Goal: Task Accomplishment & Management: Manage account settings

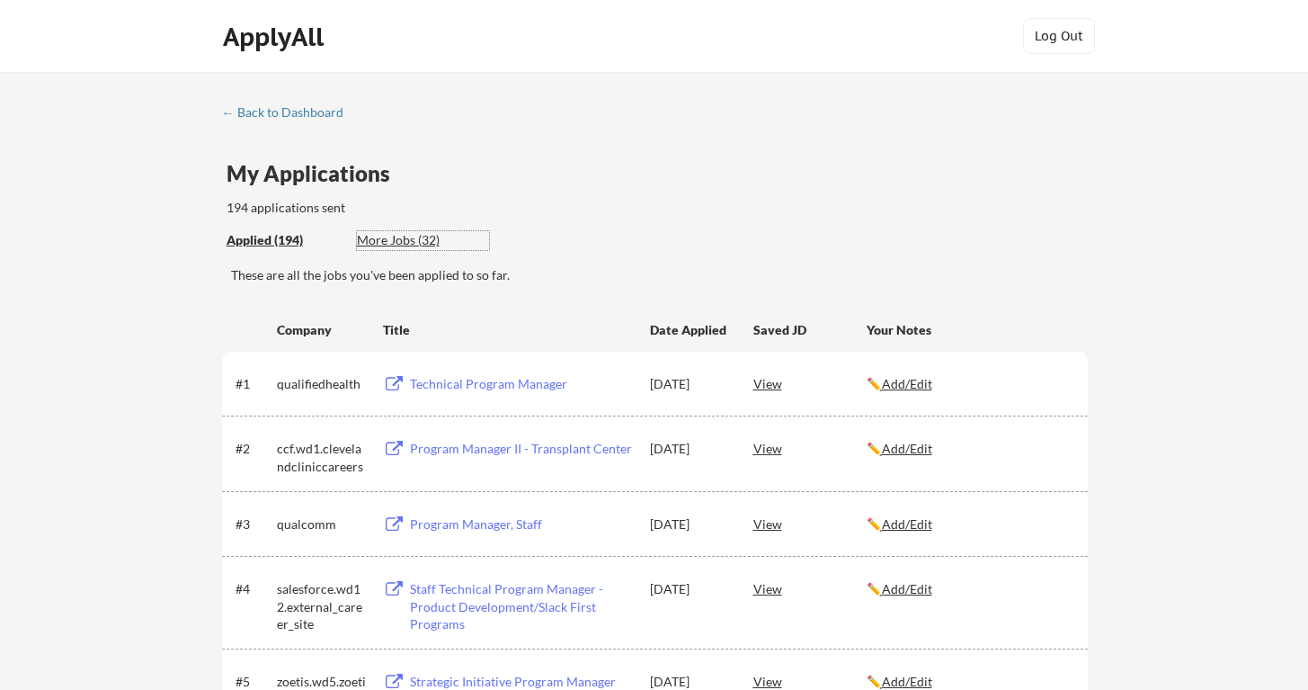
click at [399, 241] on div "More Jobs (32)" at bounding box center [423, 240] width 132 height 18
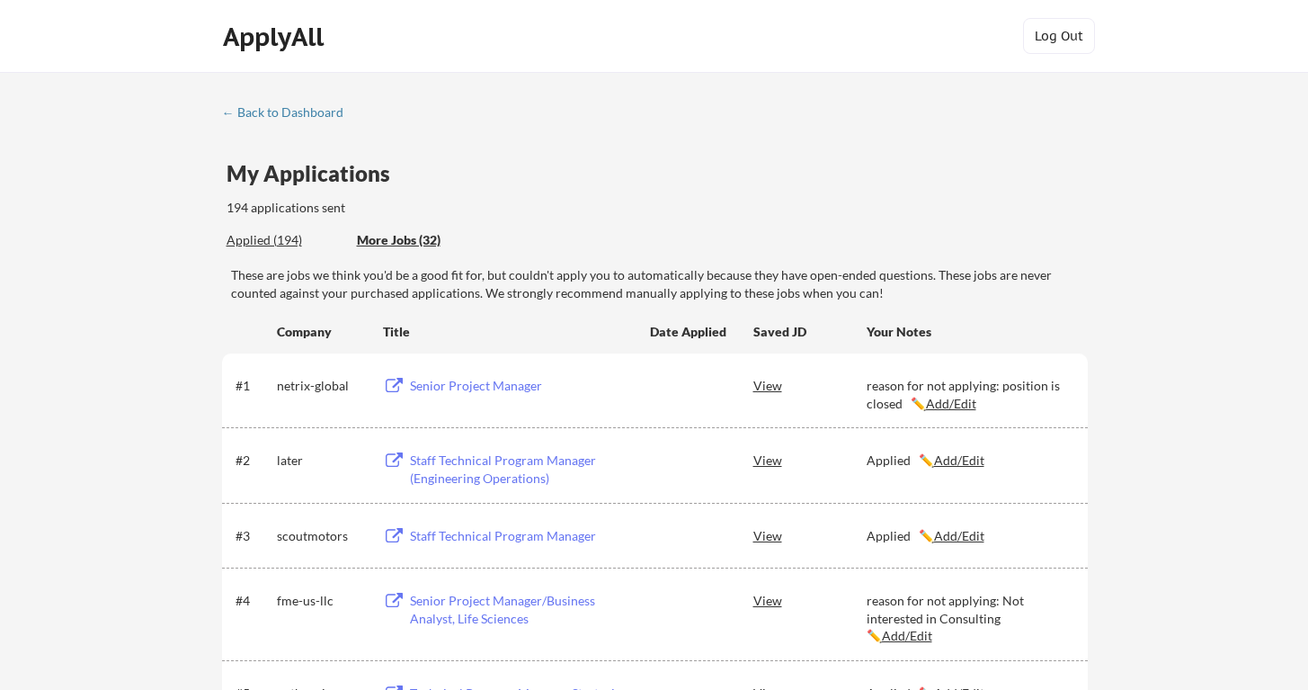
click at [286, 239] on div "Applied (194)" at bounding box center [285, 240] width 117 height 18
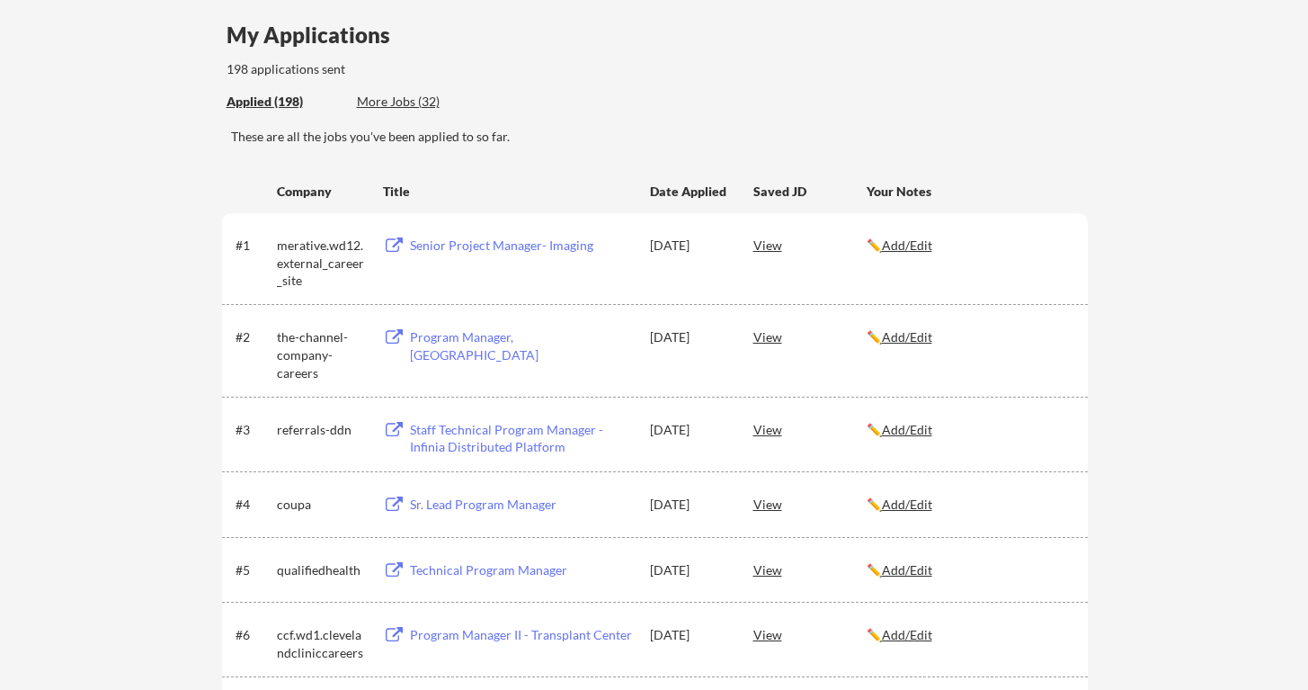
scroll to position [139, 0]
click at [475, 342] on div "Program Manager, WOTC" at bounding box center [521, 344] width 223 height 35
click at [299, 47] on div "My Applications" at bounding box center [316, 37] width 178 height 28
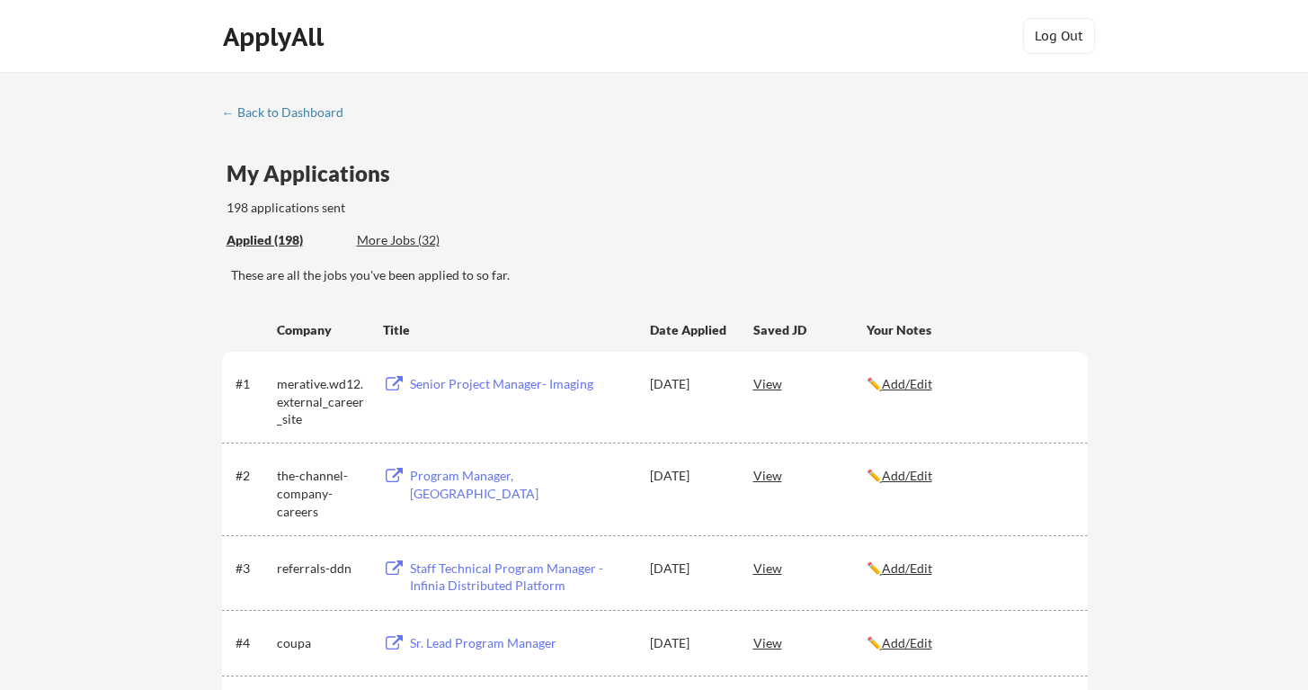
scroll to position [0, 0]
click at [271, 109] on div "← Back to Dashboard" at bounding box center [289, 112] width 135 height 13
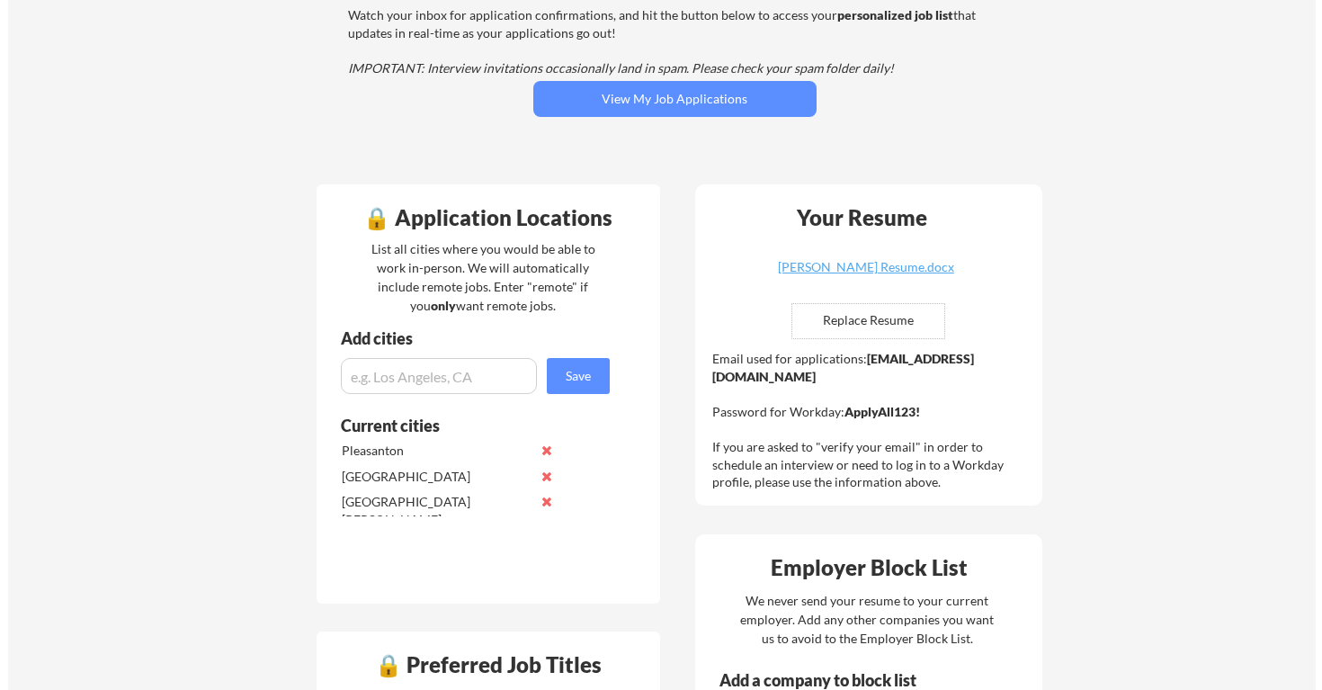
scroll to position [237, 0]
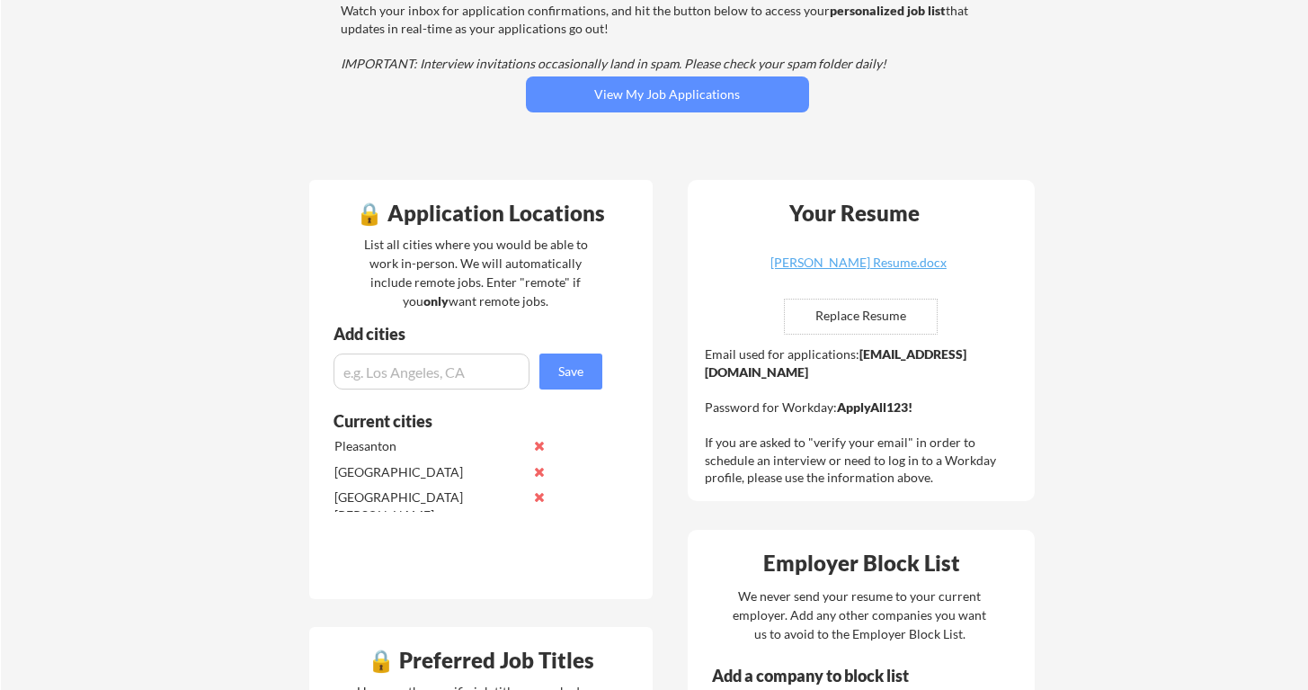
click at [798, 372] on strong "[EMAIL_ADDRESS][DOMAIN_NAME]" at bounding box center [836, 362] width 262 height 33
click at [798, 372] on strong "raya.abdykulova@mailflux.com" at bounding box center [836, 362] width 262 height 33
drag, startPoint x: 894, startPoint y: 377, endPoint x: 700, endPoint y: 375, distance: 193.3
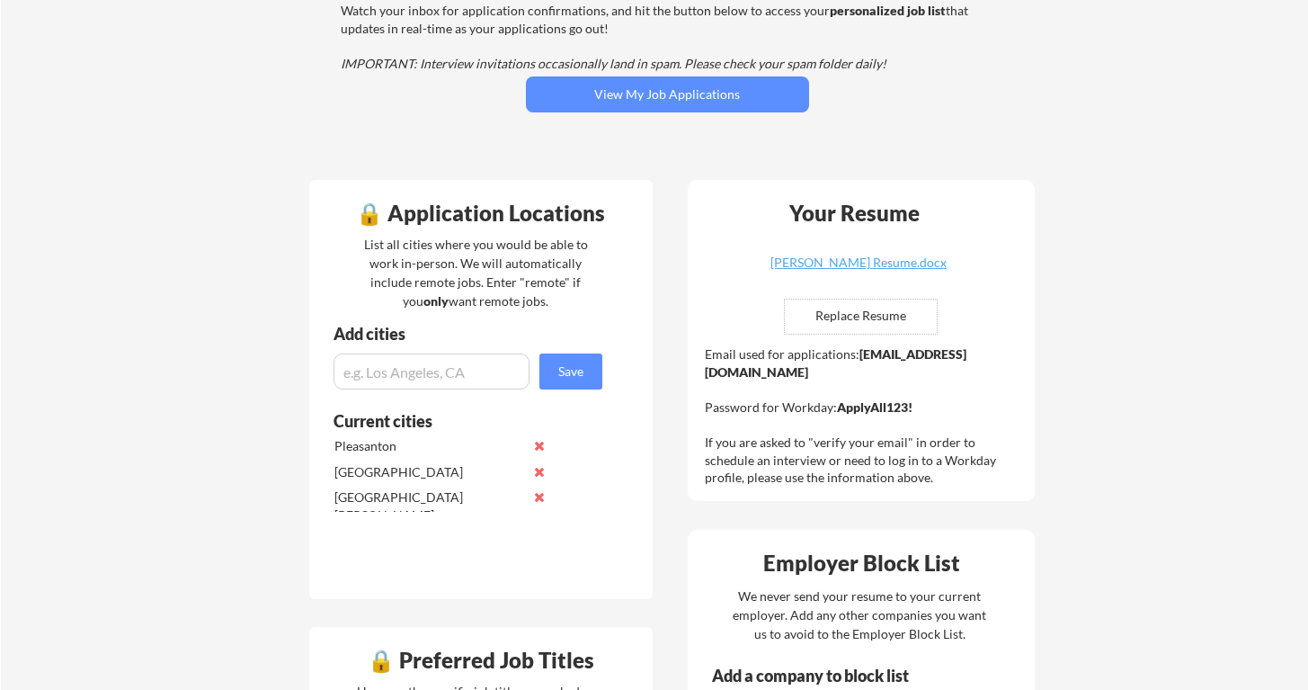
click at [700, 375] on div "Your Resume Raya Abdykulova Resume.docx Replace Resume ✅ Replaced! Email used f…" at bounding box center [861, 340] width 347 height 321
copy div "raya.abdykulova@mailflux.com"
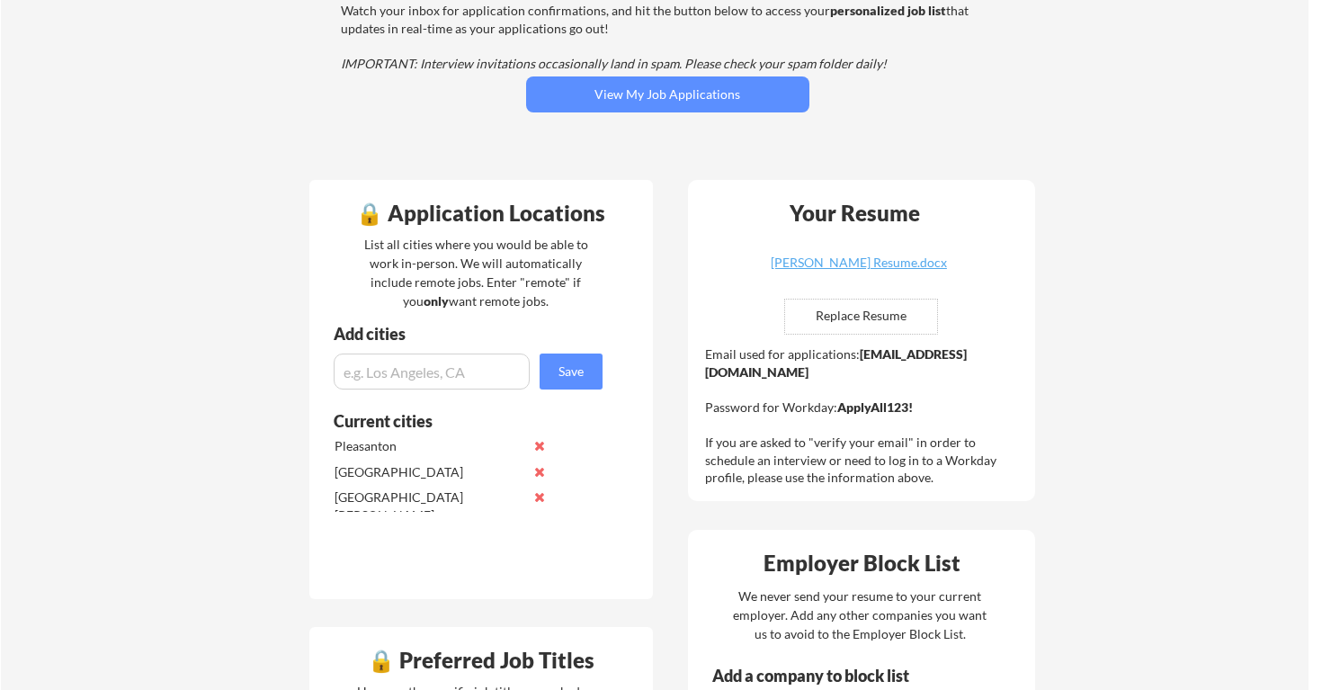
click at [836, 148] on div "You're being applied to jobs! 🙌 We've started applying you to jobs! Watch your …" at bounding box center [668, 43] width 726 height 248
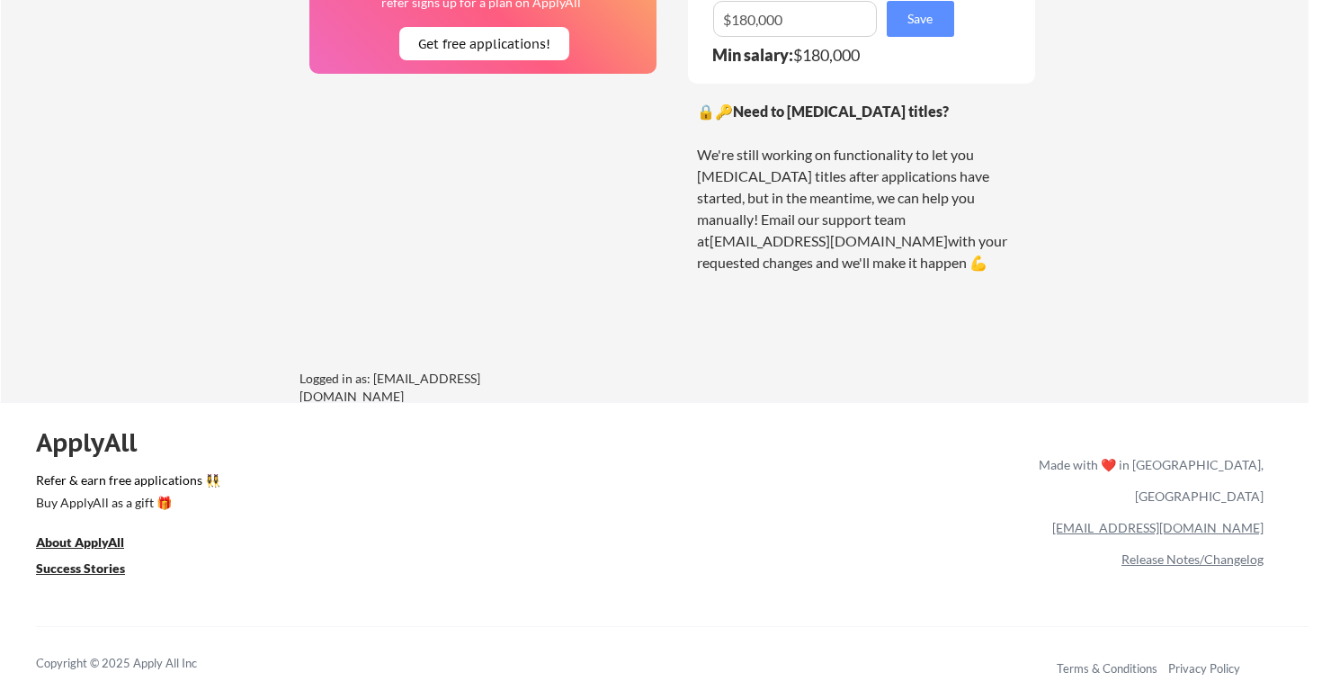
scroll to position [1427, 0]
click at [1165, 520] on link "[EMAIL_ADDRESS][DOMAIN_NAME]" at bounding box center [1157, 527] width 211 height 15
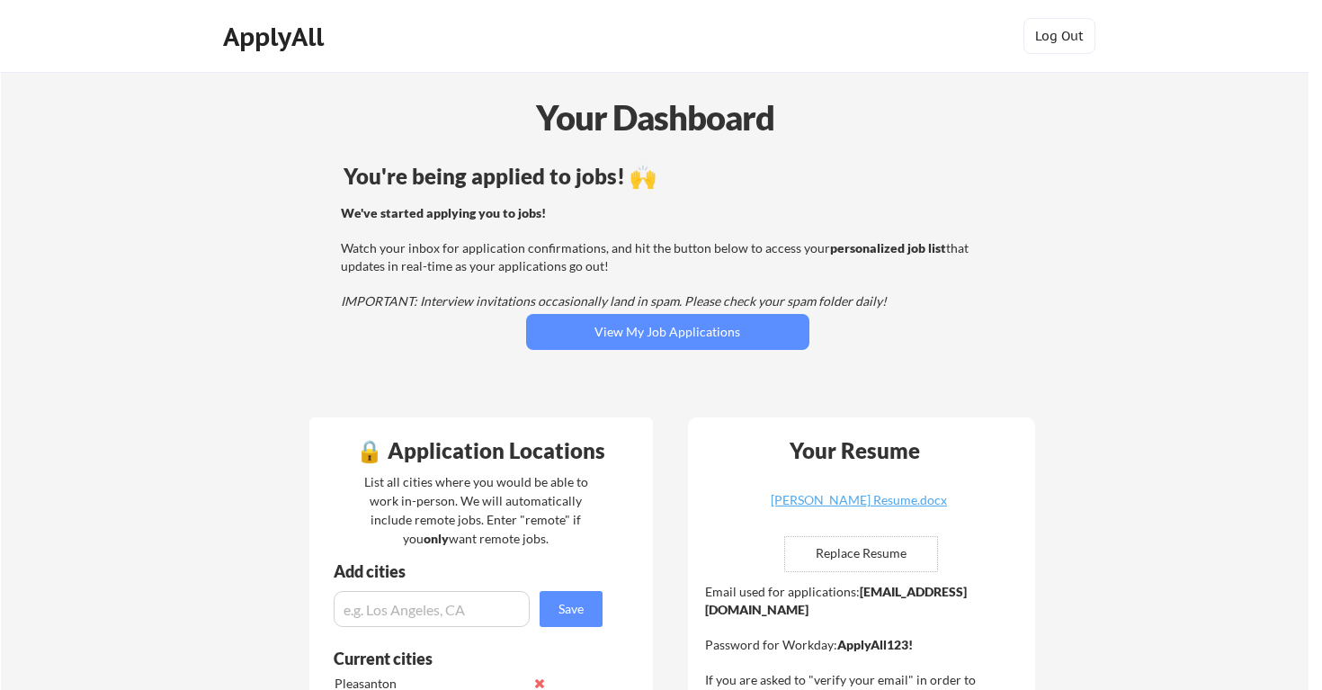
scroll to position [0, 0]
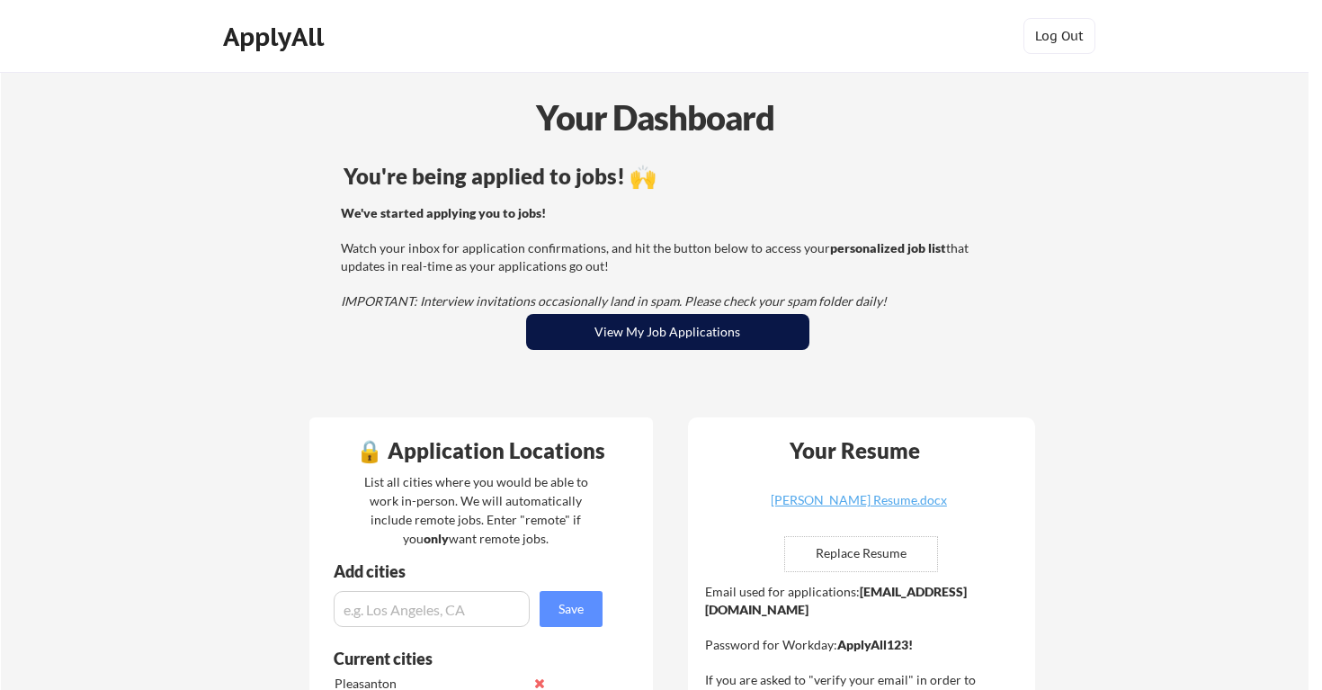
click at [673, 338] on button "View My Job Applications" at bounding box center [667, 332] width 283 height 36
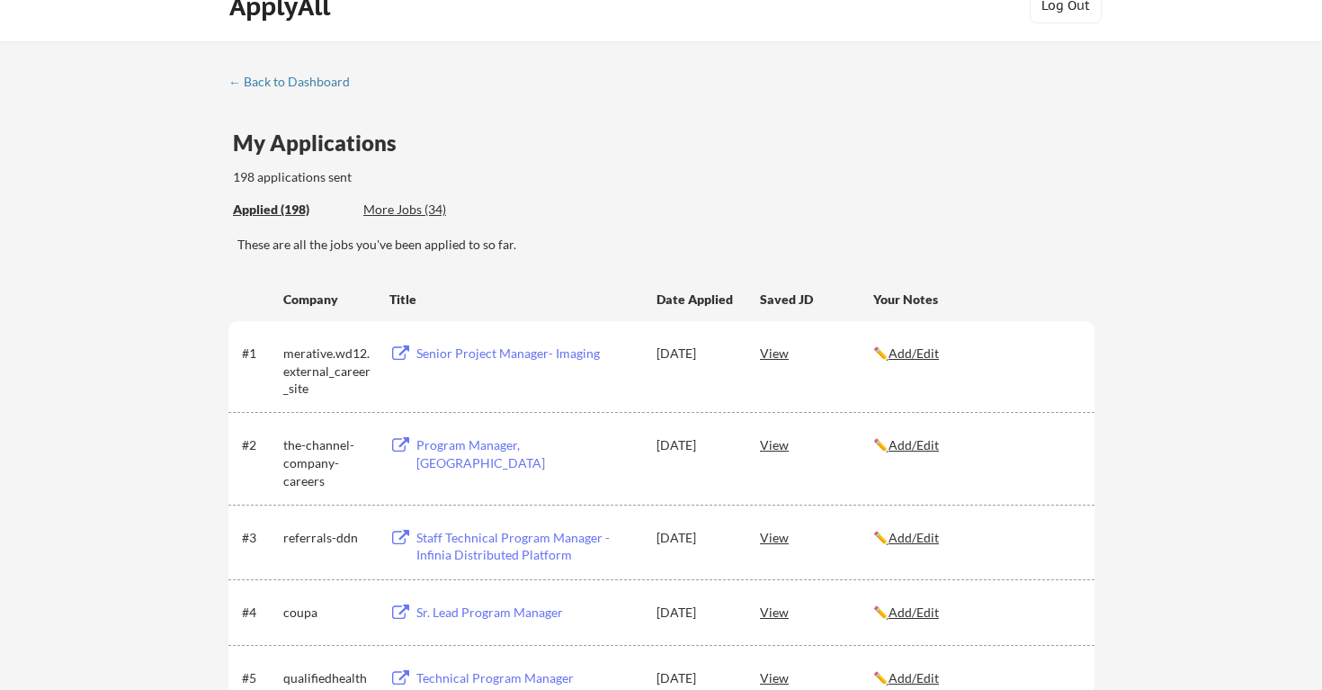
scroll to position [40, 0]
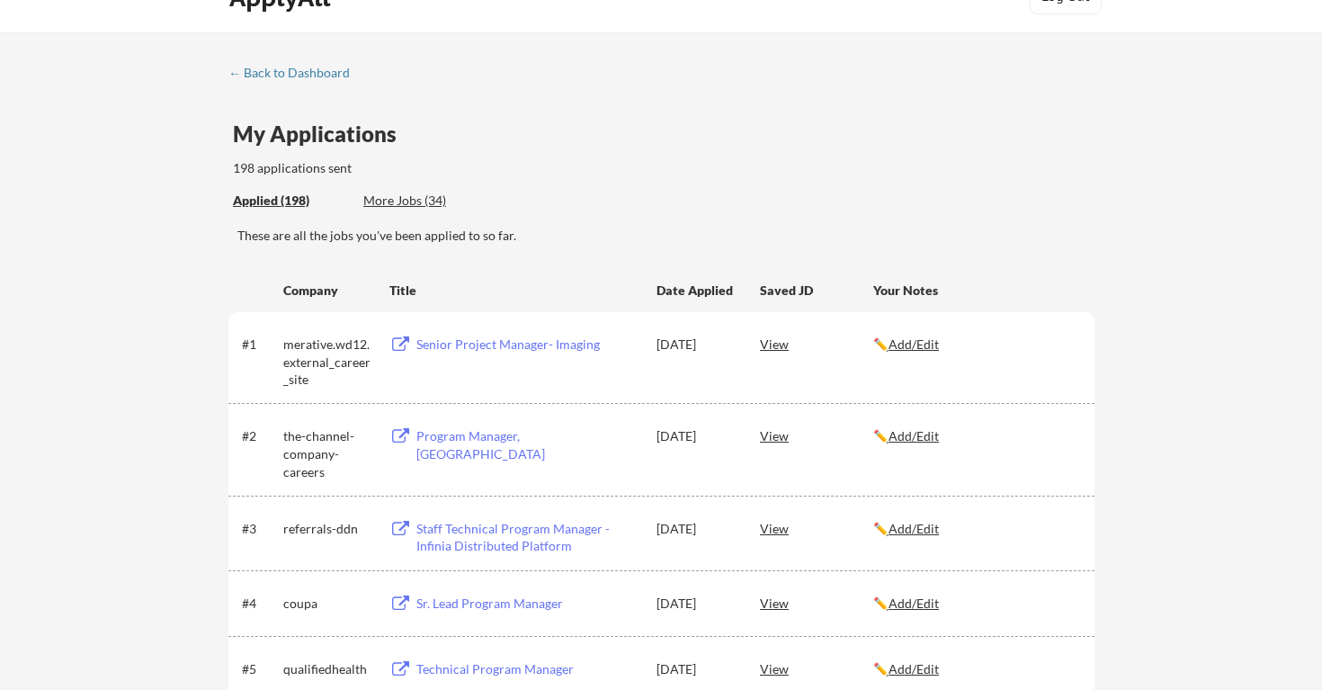
click at [401, 200] on div "More Jobs (34)" at bounding box center [429, 201] width 132 height 18
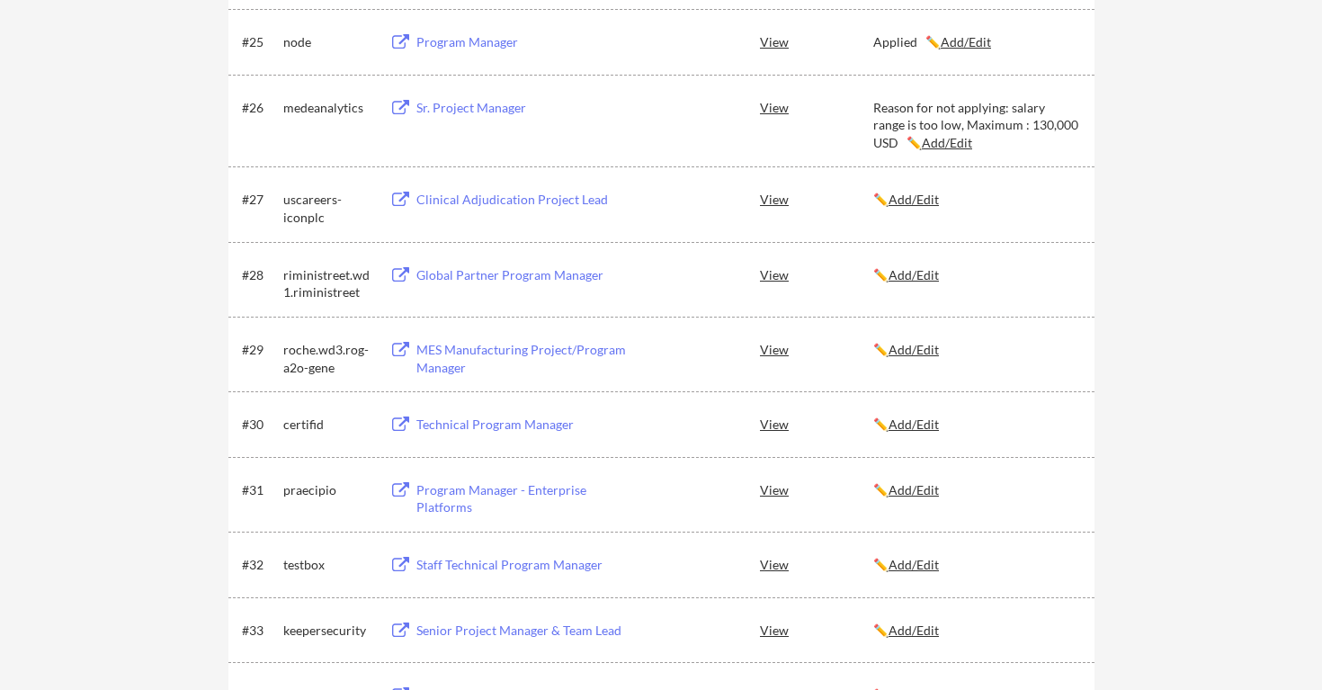
scroll to position [2207, 0]
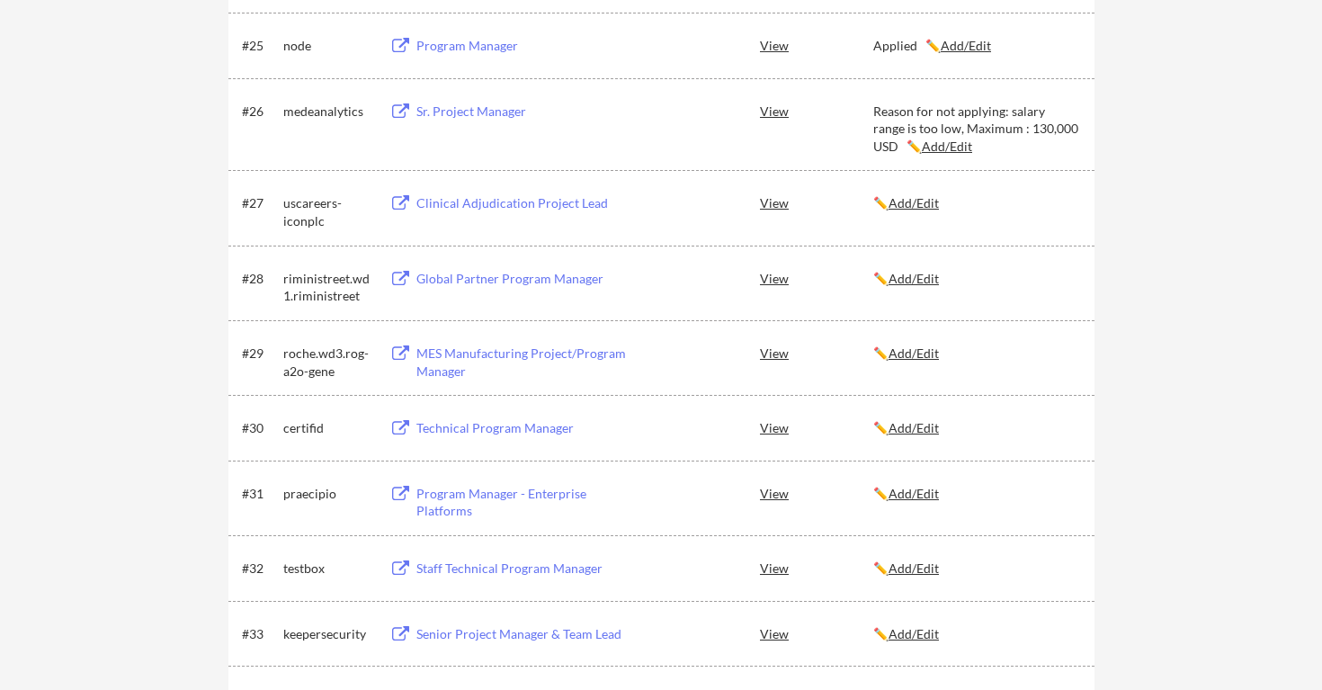
click at [484, 203] on div "Clinical Adjudication Project Lead" at bounding box center [527, 203] width 223 height 18
click at [930, 210] on u "Add/Edit" at bounding box center [913, 202] width 50 height 15
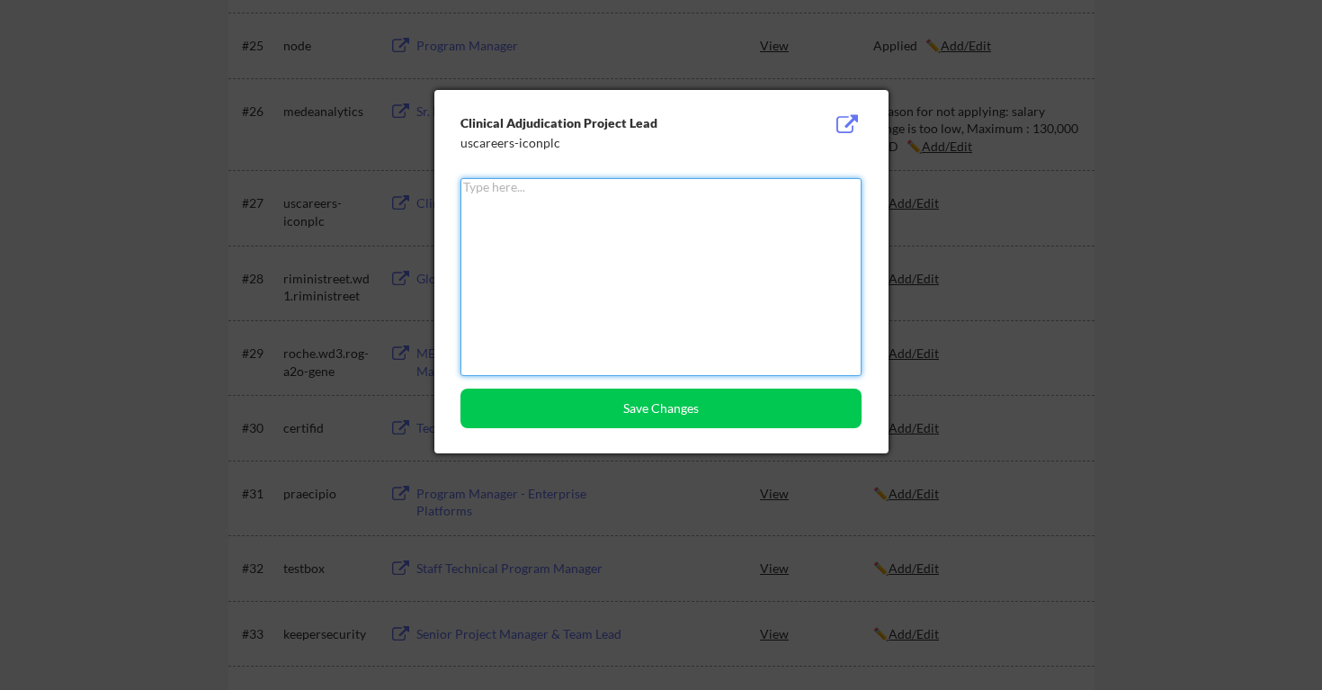
click at [624, 284] on textarea at bounding box center [660, 277] width 401 height 198
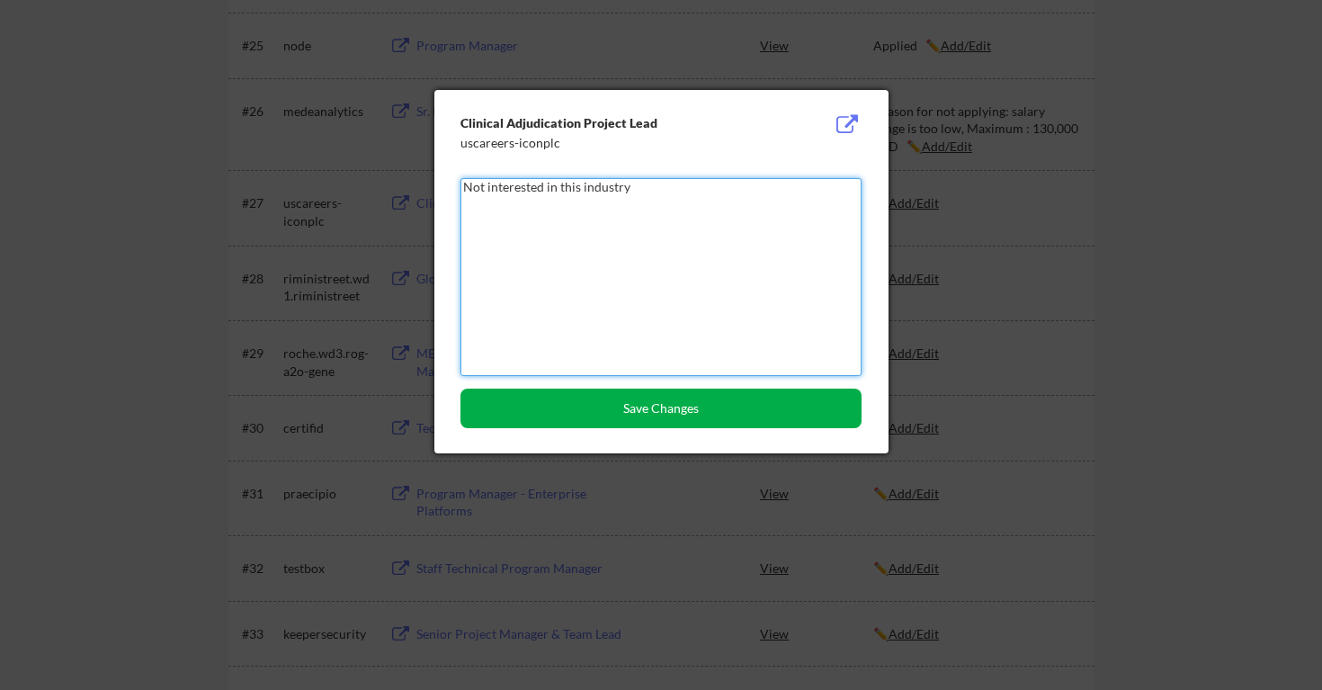
type textarea "Not interested in this industry"
click at [673, 407] on button "Save Changes" at bounding box center [660, 408] width 401 height 40
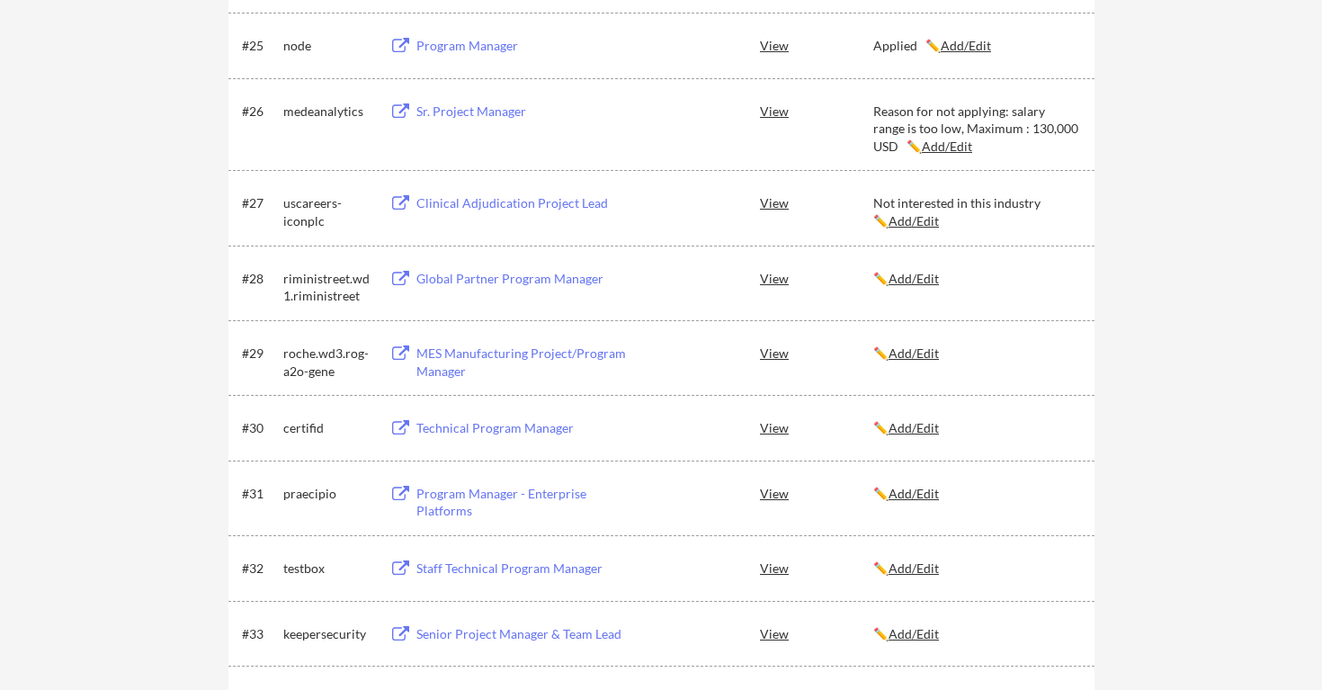
click at [487, 278] on div "Global Partner Program Manager" at bounding box center [527, 279] width 223 height 18
click at [931, 280] on u "Add/Edit" at bounding box center [913, 278] width 50 height 15
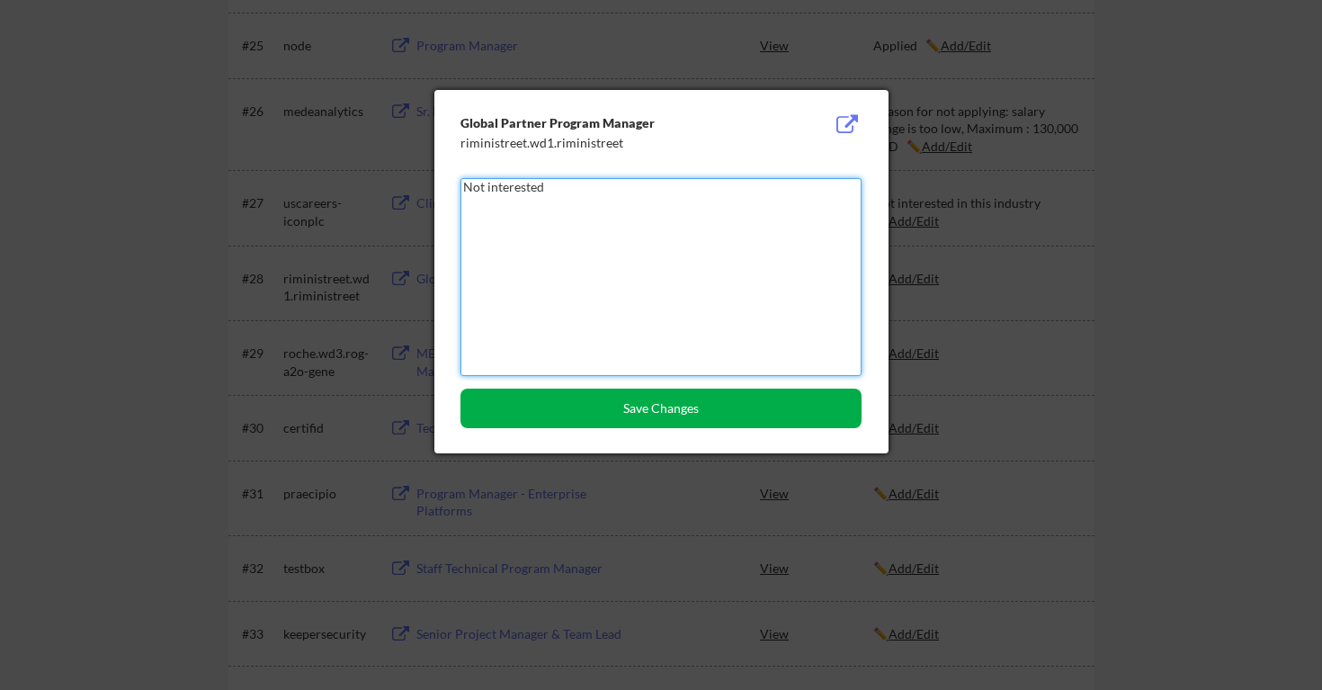
type textarea "Not interested"
click at [787, 393] on button "Save Changes" at bounding box center [660, 408] width 401 height 40
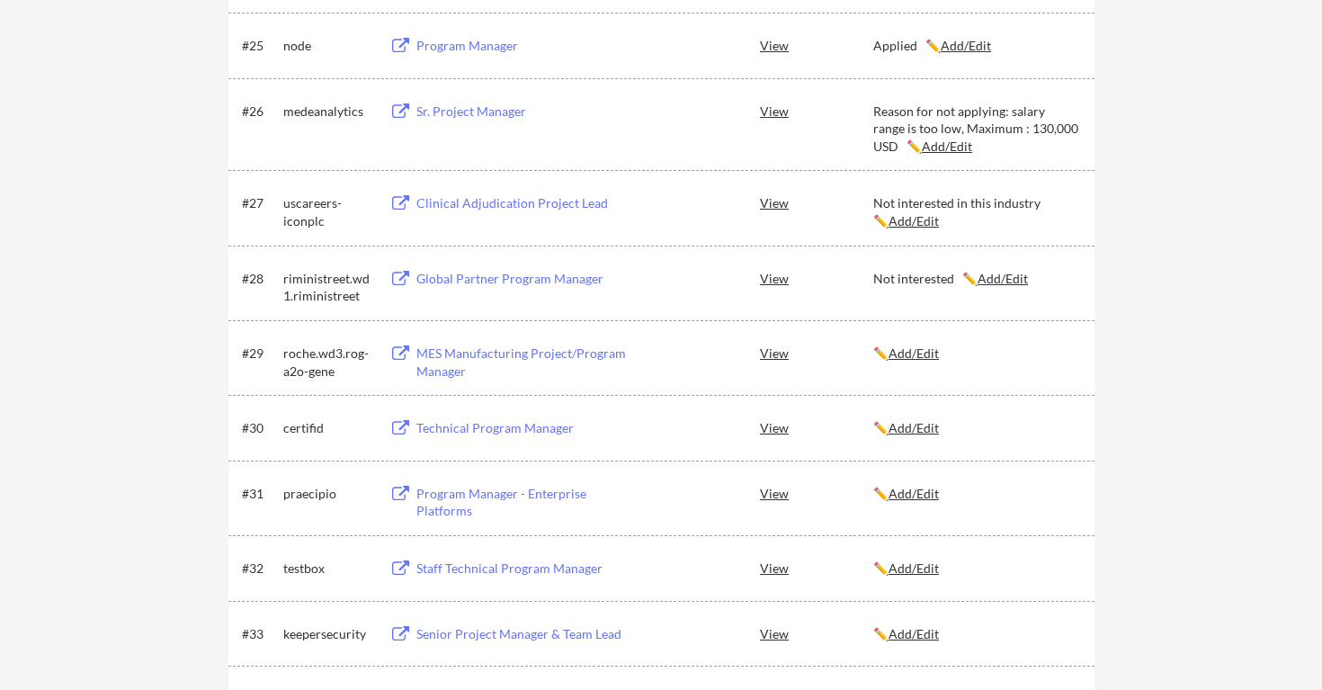
click at [504, 354] on div "MES Manufacturing Project/Program Manager" at bounding box center [527, 361] width 223 height 35
click at [510, 430] on div "Technical Program Manager" at bounding box center [527, 428] width 223 height 18
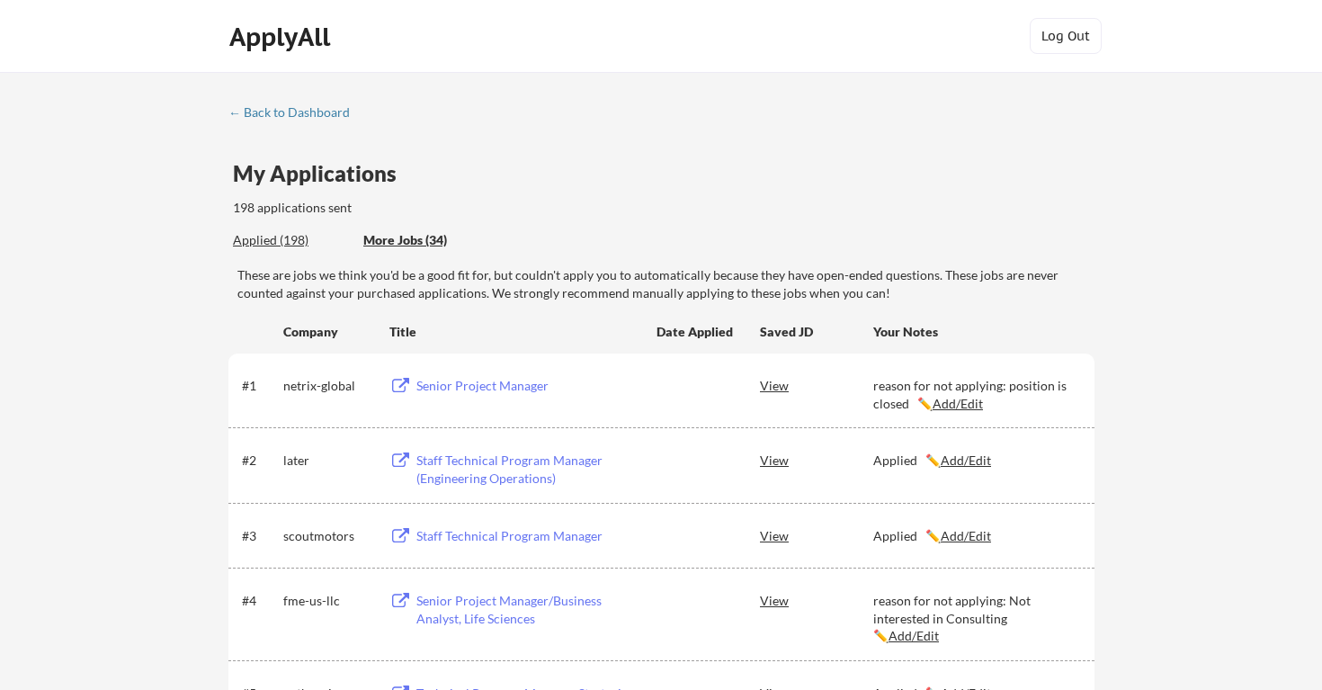
scroll to position [0, 0]
click at [322, 120] on link "← Back to Dashboard" at bounding box center [295, 114] width 135 height 18
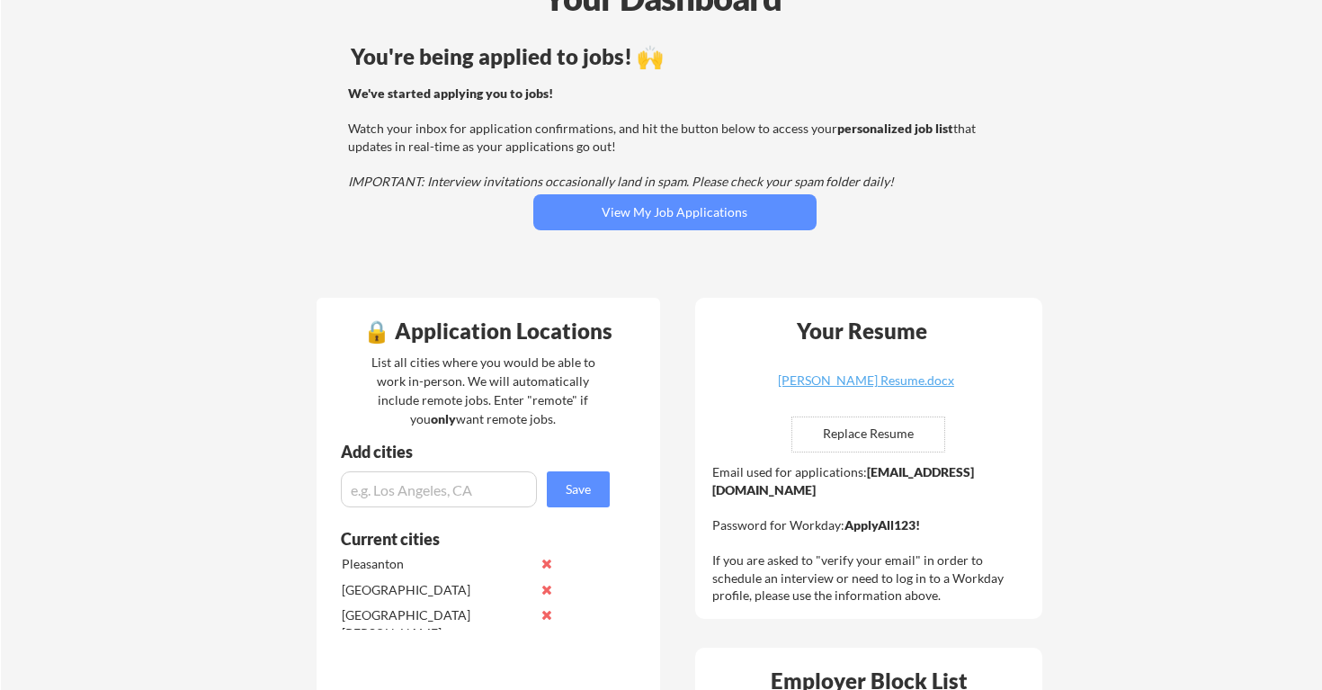
scroll to position [158, 0]
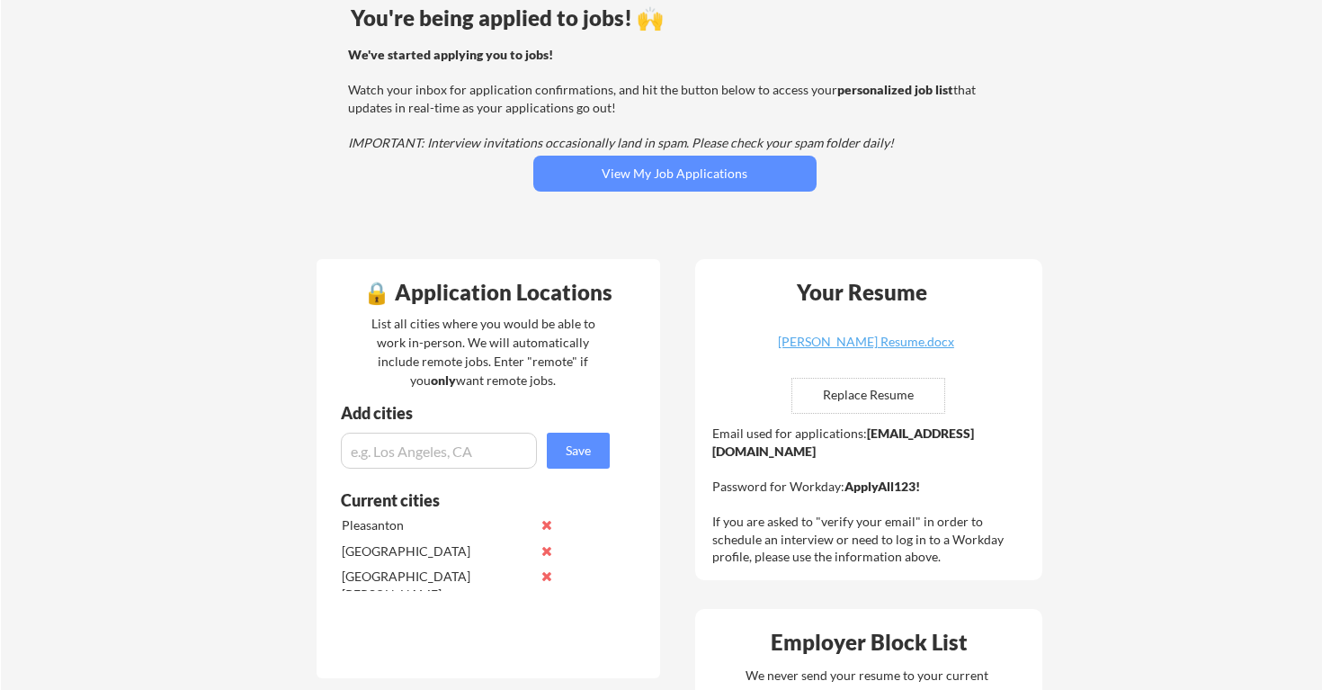
click at [841, 454] on strong "[EMAIL_ADDRESS][DOMAIN_NAME]" at bounding box center [843, 441] width 262 height 33
click at [841, 454] on strong "raya.abdykulova@mailflux.com" at bounding box center [843, 441] width 262 height 33
click at [841, 454] on strong "[EMAIL_ADDRESS][DOMAIN_NAME]" at bounding box center [843, 441] width 262 height 33
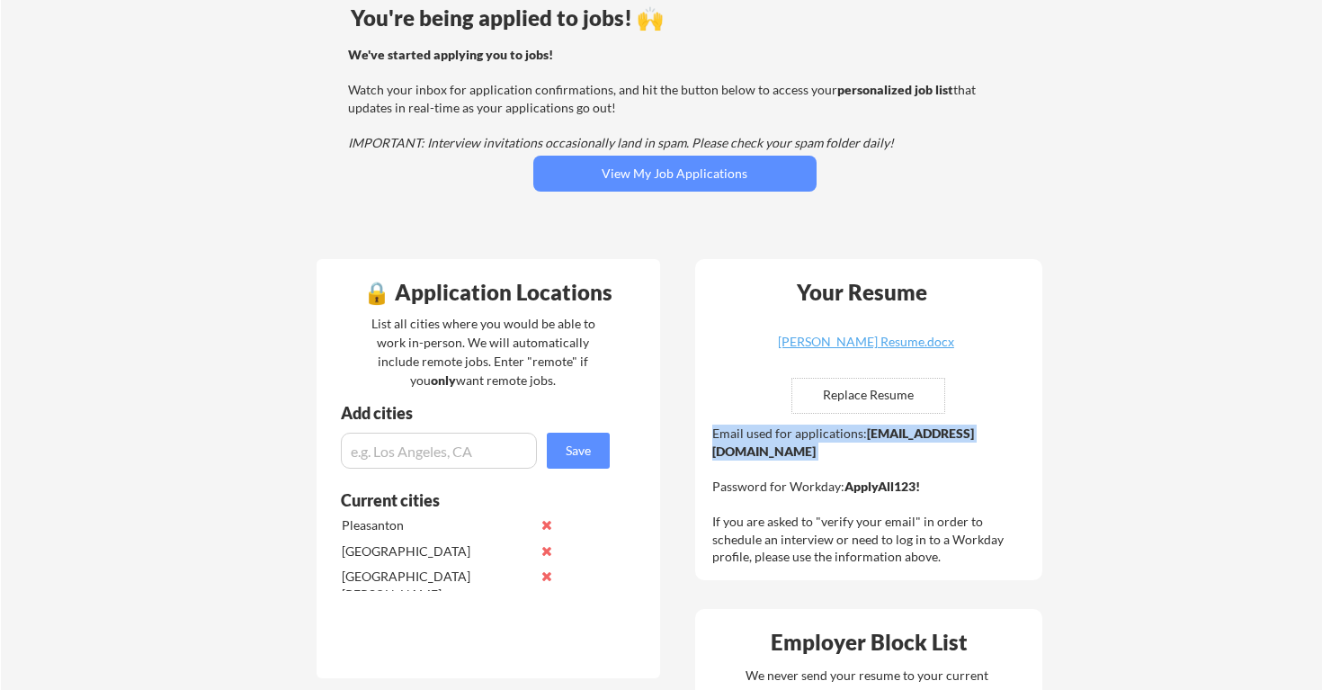
click at [841, 454] on strong "[EMAIL_ADDRESS][DOMAIN_NAME]" at bounding box center [843, 441] width 262 height 33
click at [896, 455] on div "Email used for applications: raya.abdykulova@mailflux.com Password for Workday:…" at bounding box center [870, 494] width 317 height 141
drag, startPoint x: 895, startPoint y: 450, endPoint x: 709, endPoint y: 451, distance: 185.2
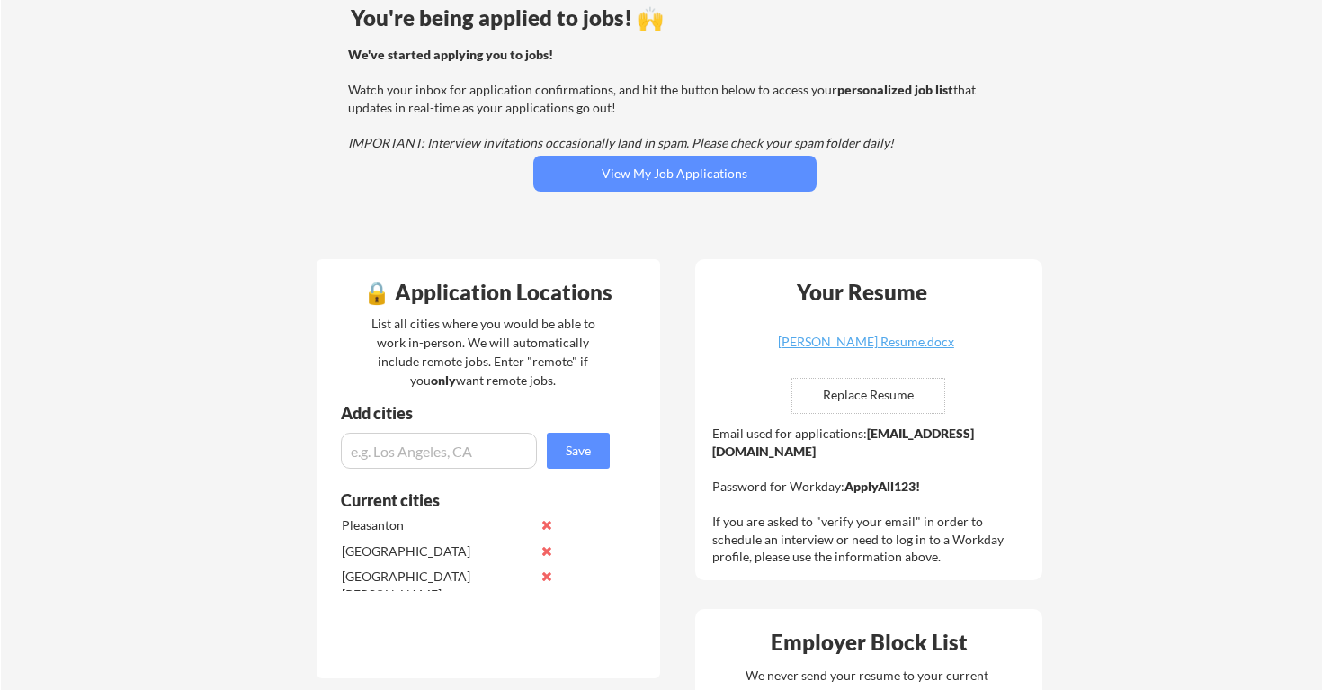
click at [709, 451] on div "Your Resume [PERSON_NAME] Resume.docx Replace Resume ✅ Replaced! Email used for…" at bounding box center [868, 419] width 347 height 321
copy div "[EMAIL_ADDRESS][DOMAIN_NAME]"
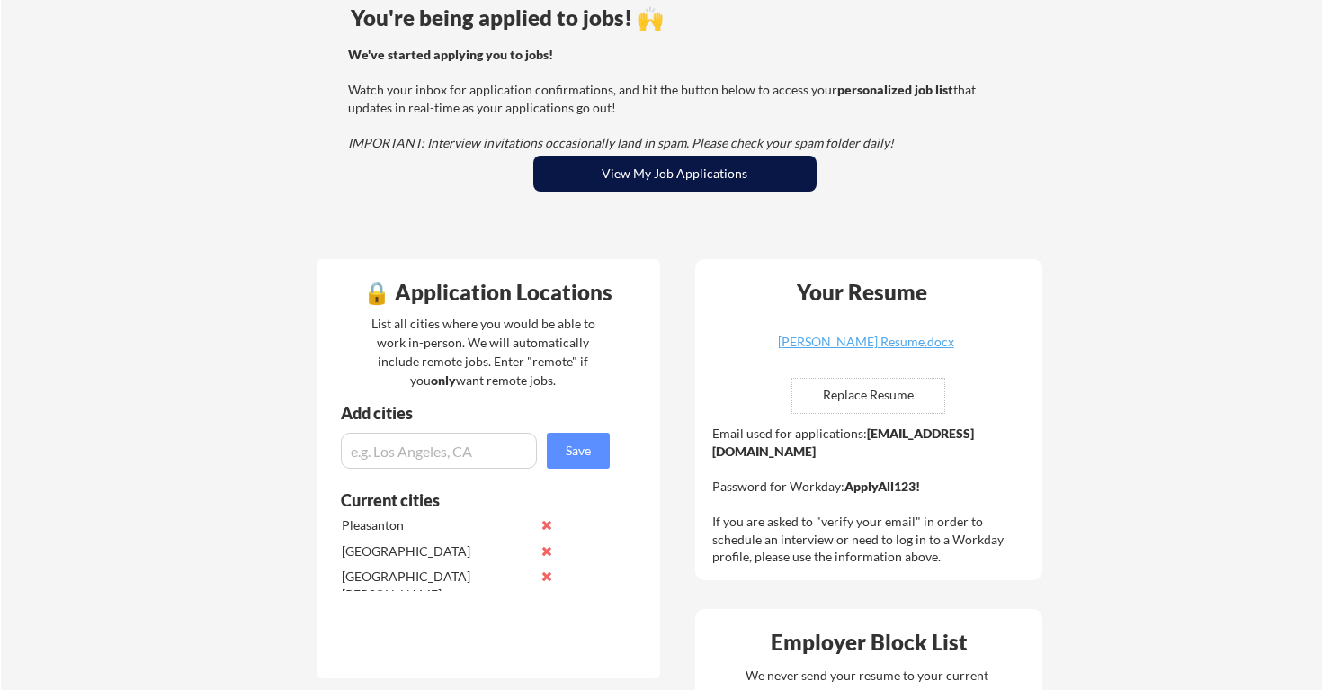
click at [672, 183] on button "View My Job Applications" at bounding box center [674, 174] width 283 height 36
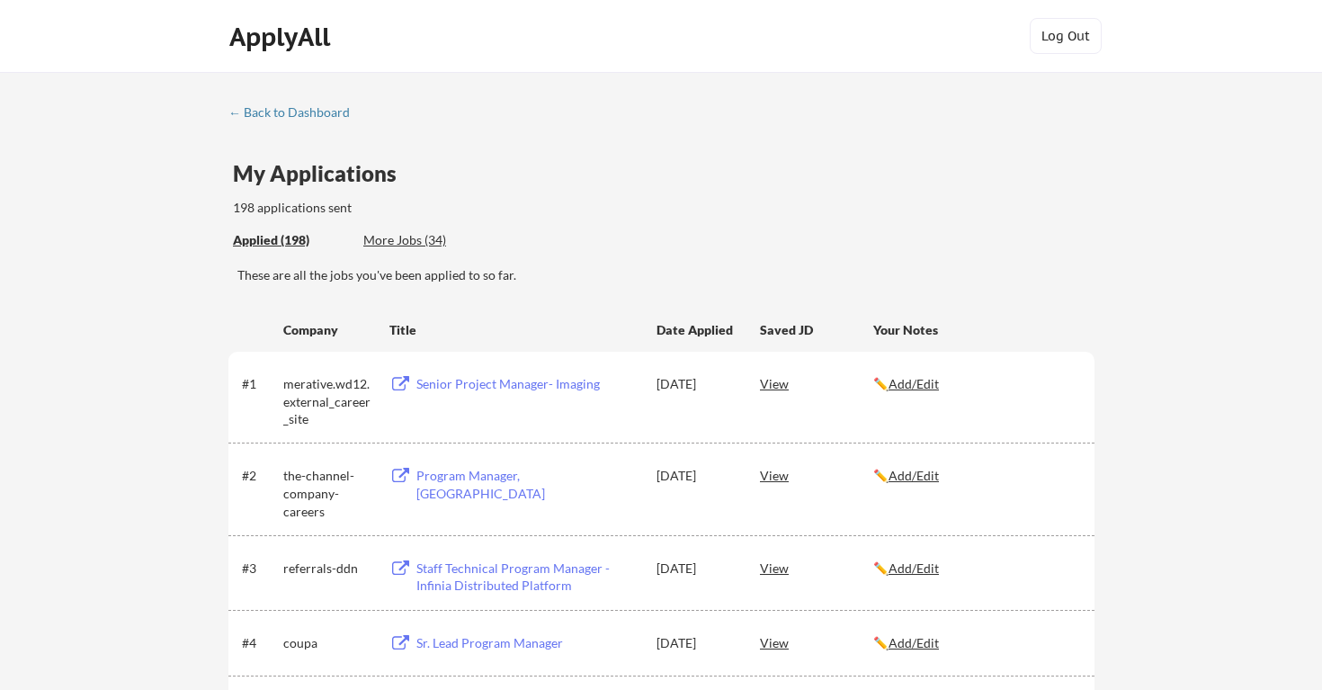
click at [406, 239] on div "More Jobs (34)" at bounding box center [429, 240] width 132 height 18
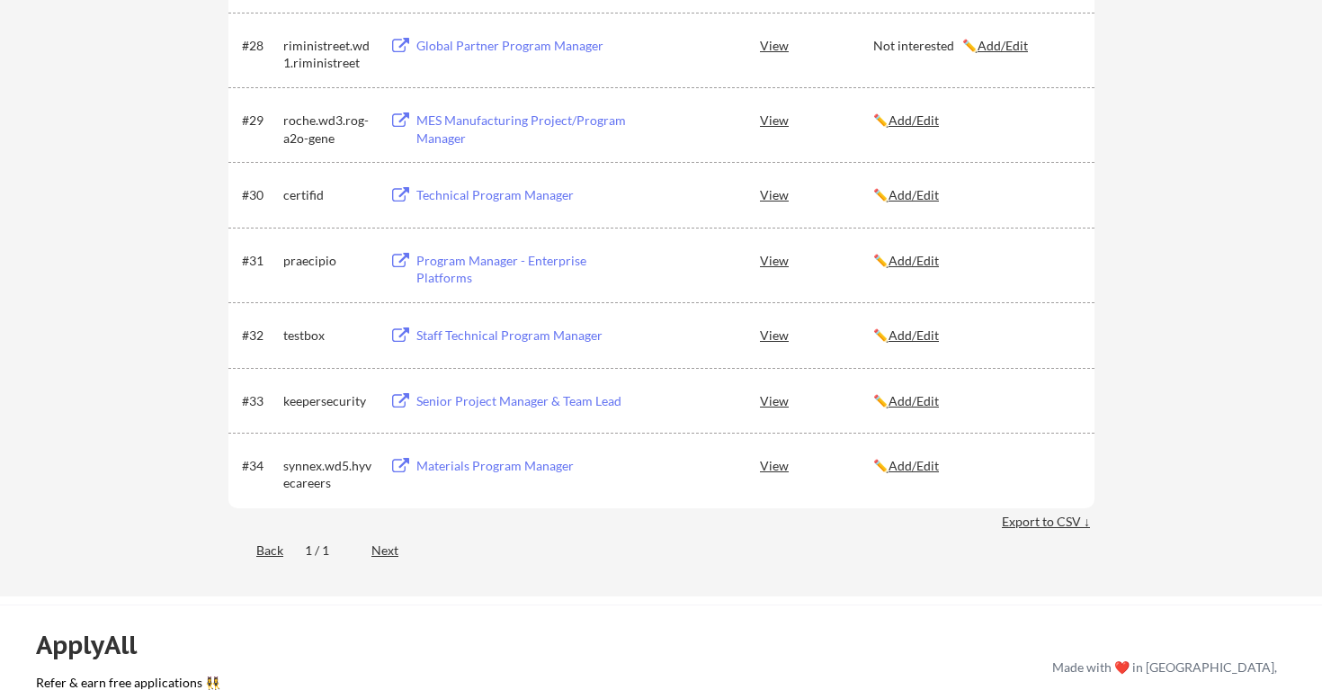
scroll to position [2420, 0]
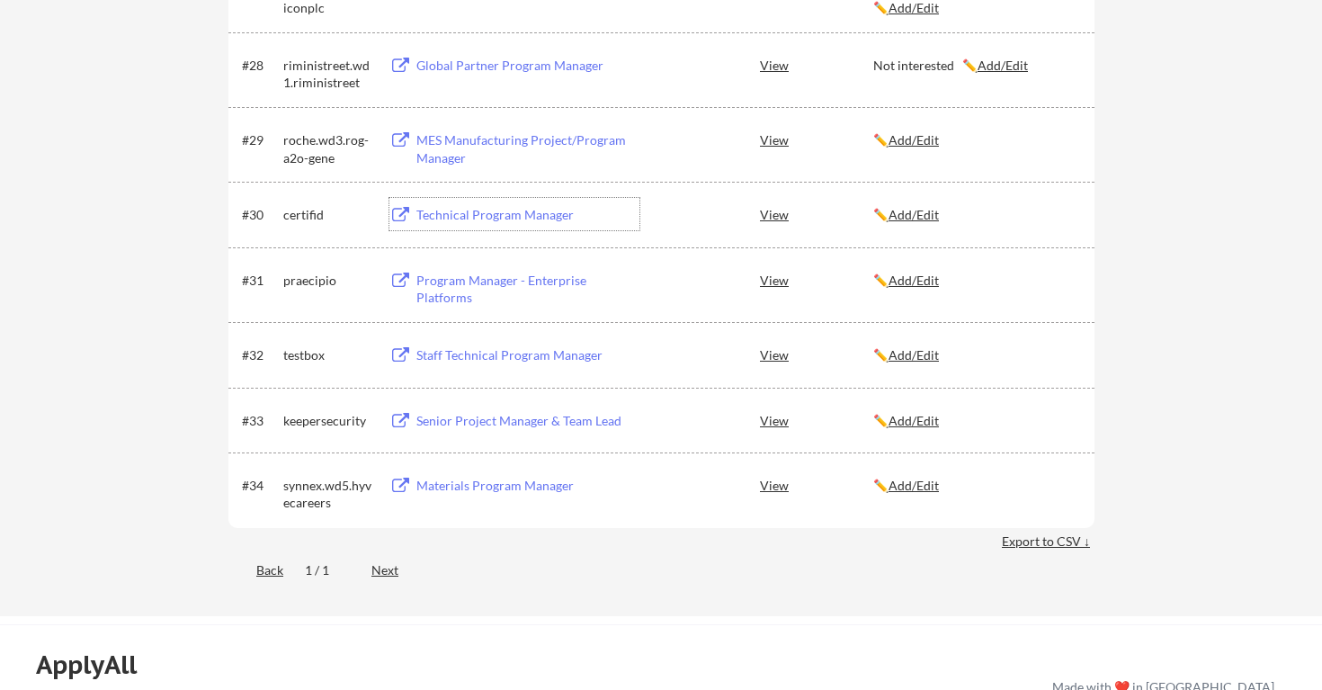
click at [449, 213] on div "Technical Program Manager" at bounding box center [527, 215] width 223 height 18
click at [924, 214] on u "Add/Edit" at bounding box center [913, 214] width 50 height 15
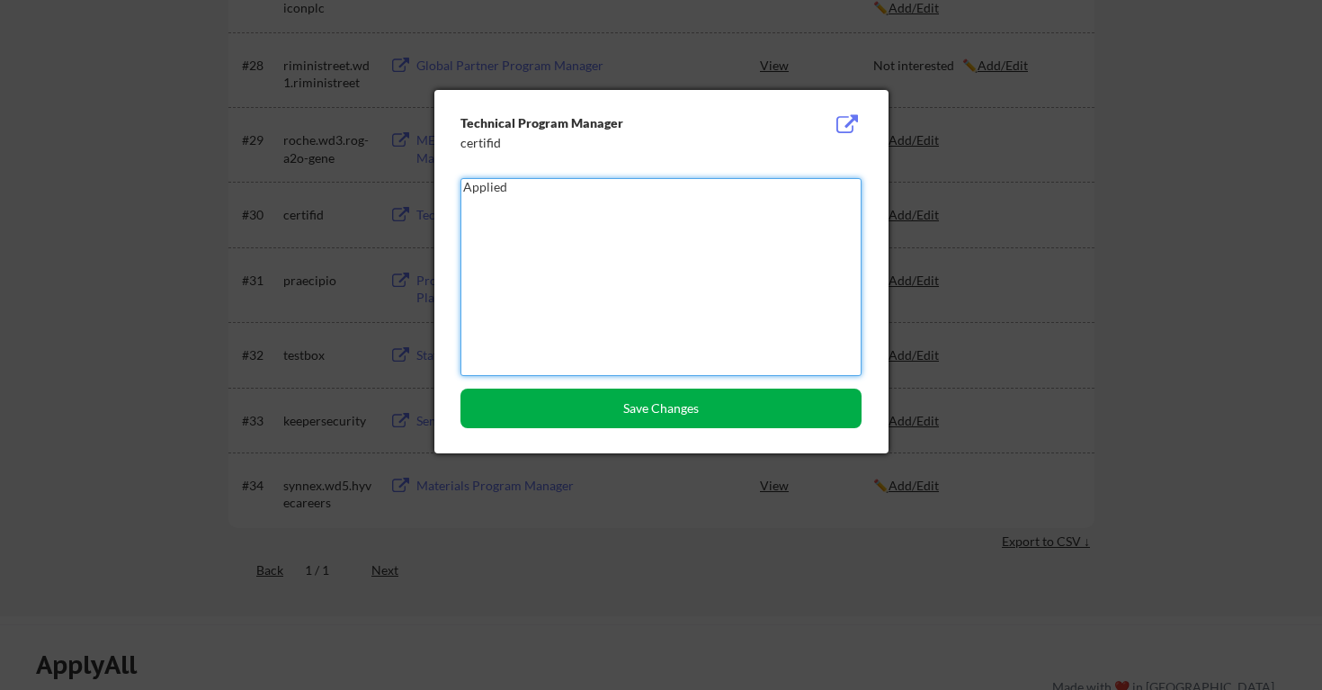
type textarea "Applied"
click at [716, 409] on button "Save Changes" at bounding box center [660, 408] width 401 height 40
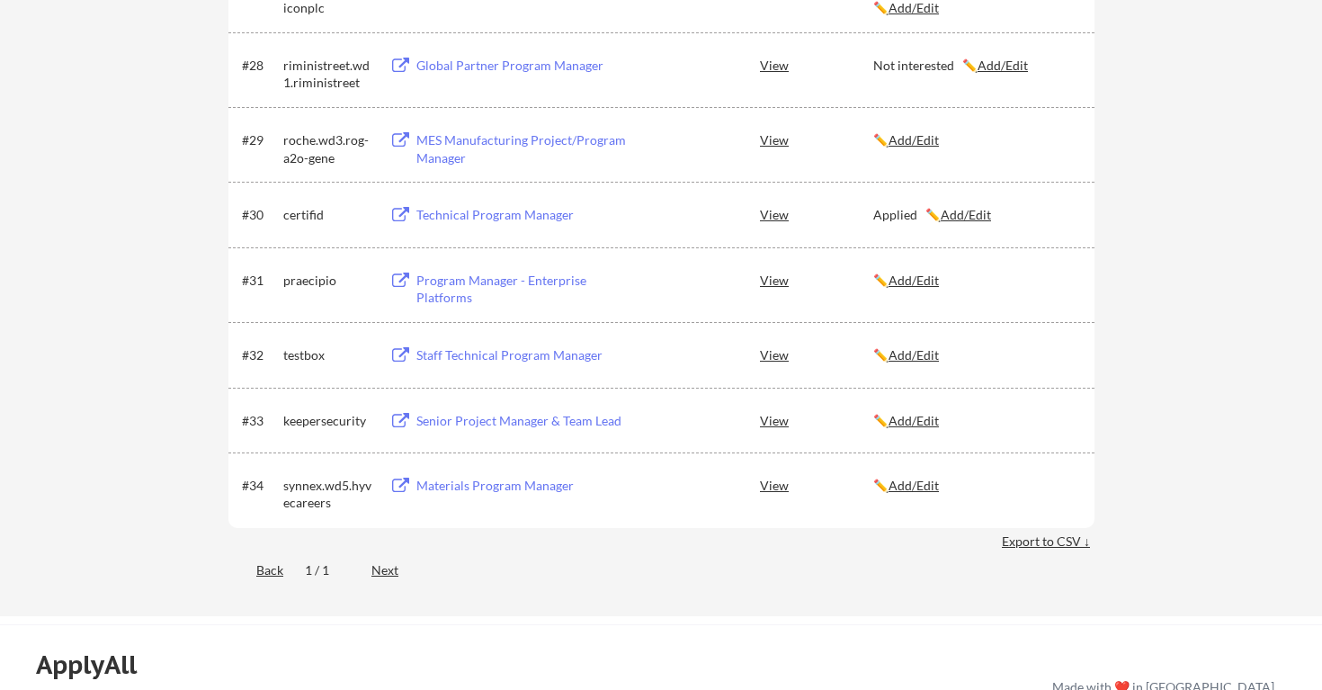
click at [560, 285] on div "Program Manager - Enterprise Platforms" at bounding box center [527, 289] width 223 height 35
click at [922, 284] on u "Add/Edit" at bounding box center [913, 279] width 50 height 15
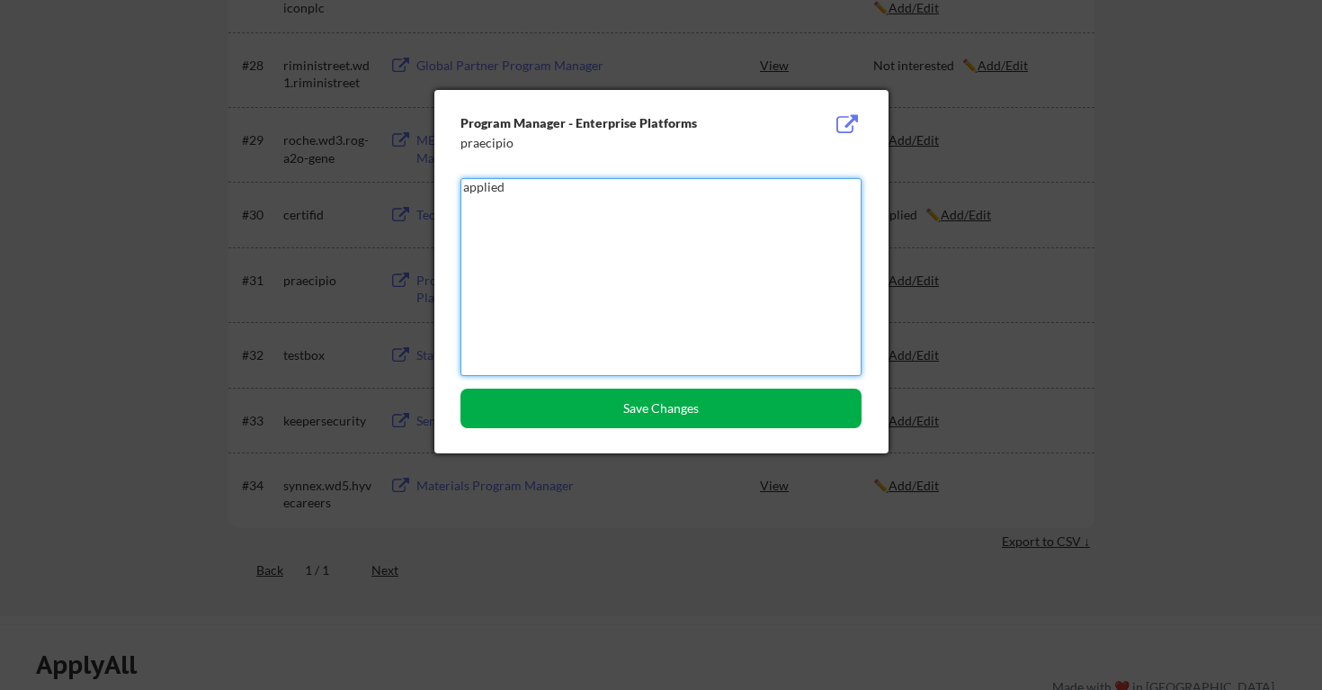
type textarea "applied"
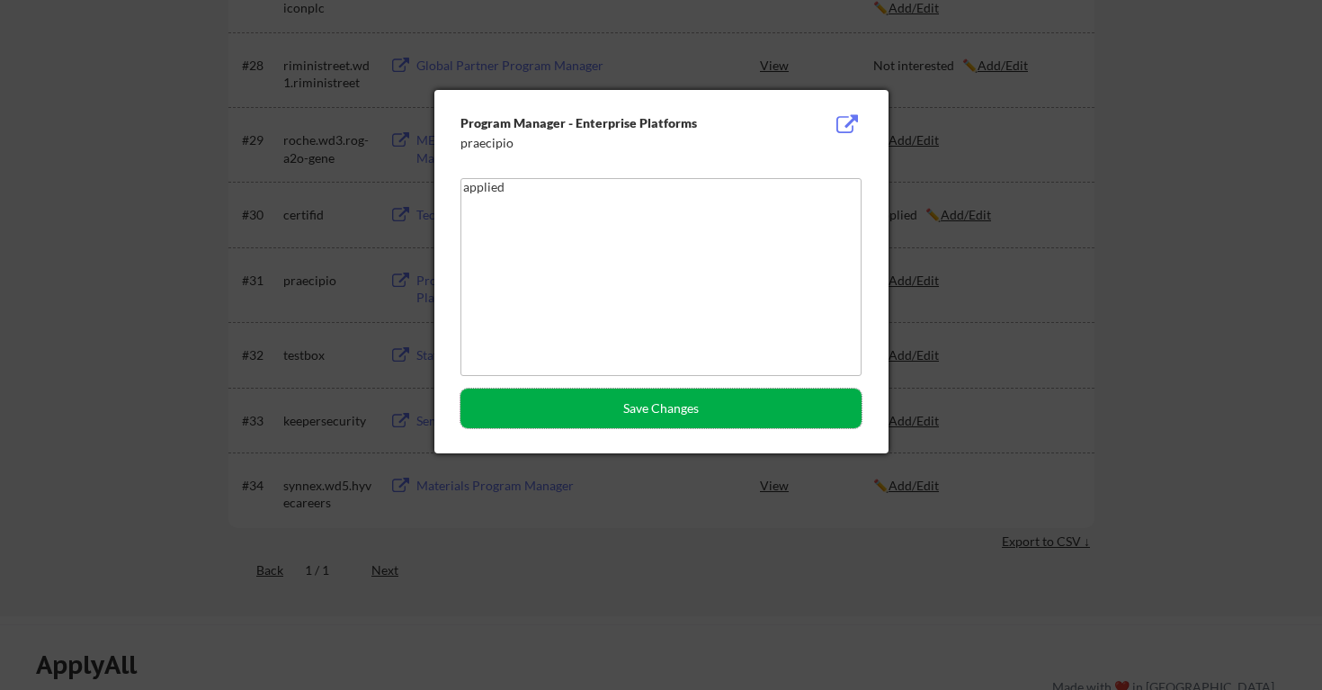
click at [811, 408] on button "Save Changes" at bounding box center [660, 408] width 401 height 40
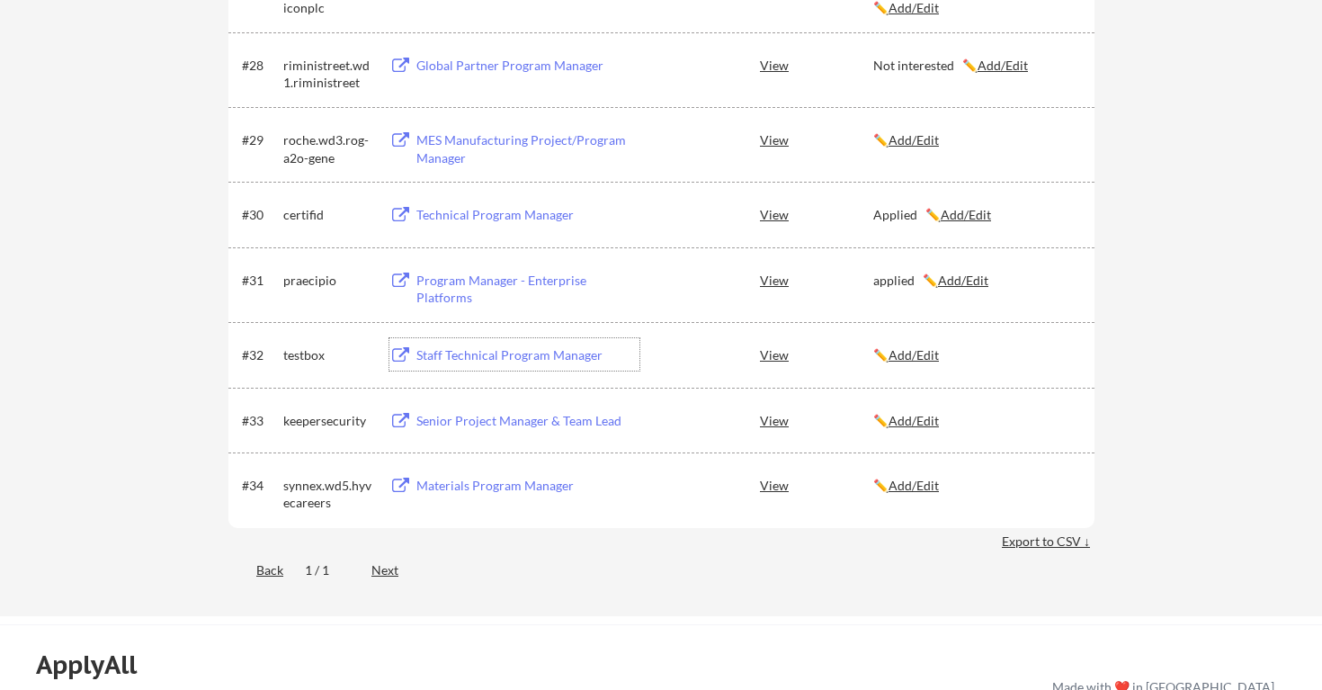
click at [540, 358] on div "Staff Technical Program Manager" at bounding box center [527, 355] width 223 height 18
click at [914, 357] on u "Add/Edit" at bounding box center [913, 354] width 50 height 15
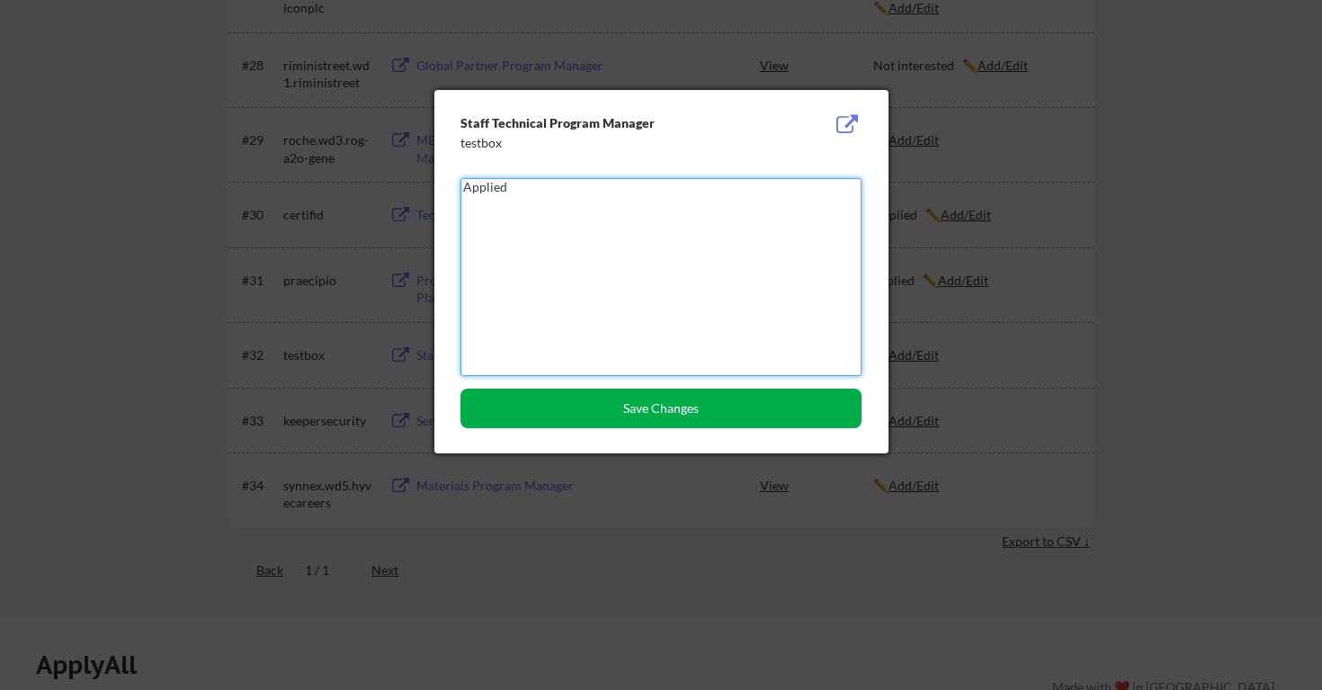
type textarea "Applied"
click at [715, 418] on button "Save Changes" at bounding box center [660, 408] width 401 height 40
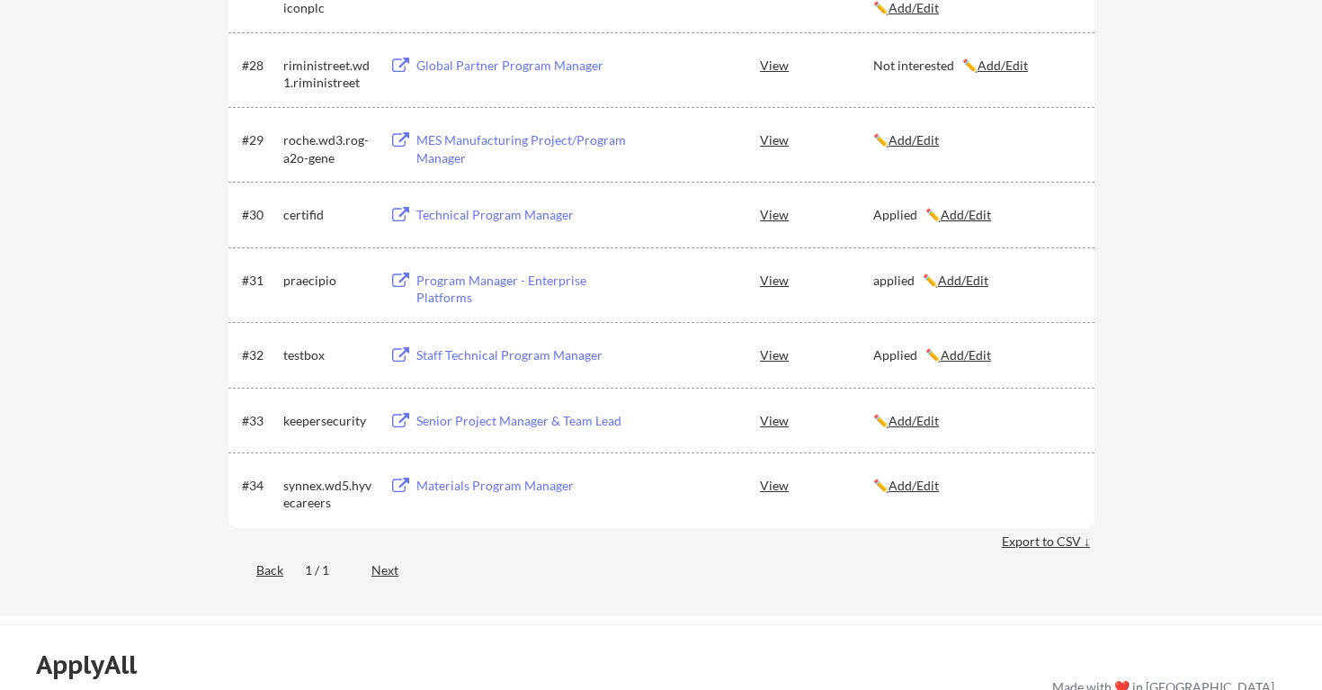
click at [451, 425] on div "Senior Project Manager & Team Lead" at bounding box center [527, 421] width 223 height 18
click at [923, 428] on div "✏️ Add/Edit" at bounding box center [975, 421] width 205 height 18
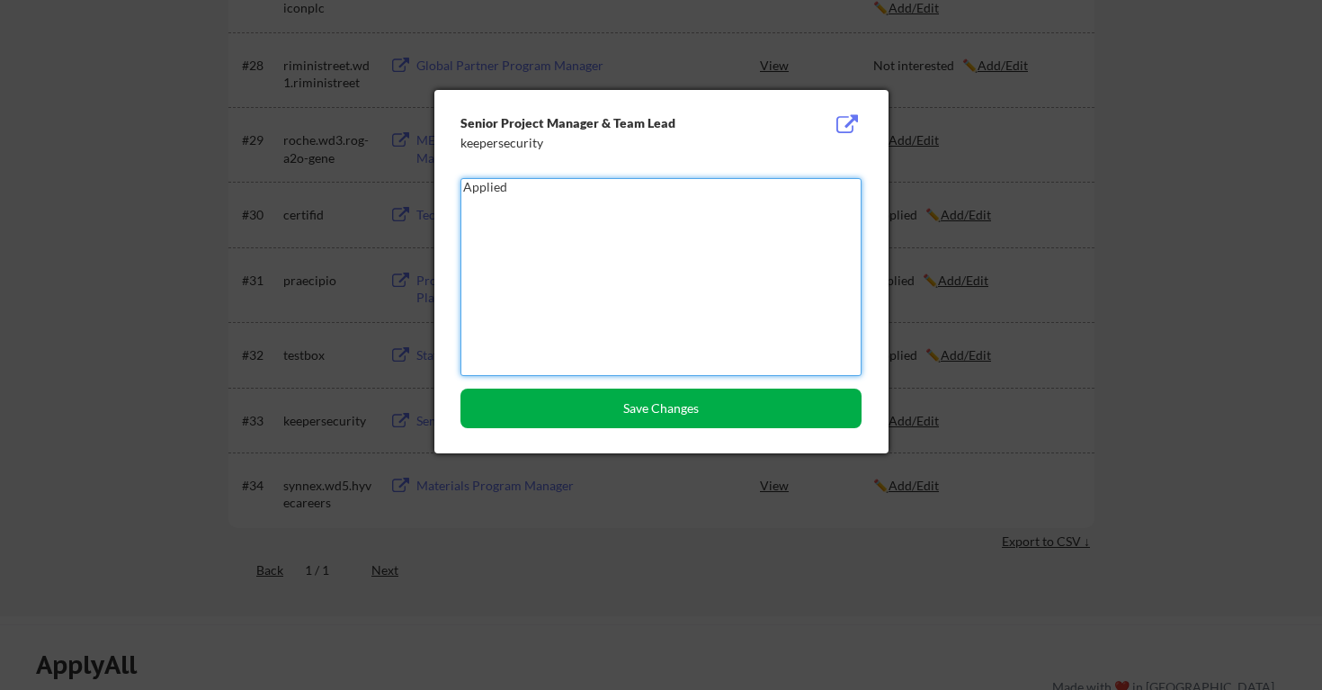
type textarea "Applied"
click at [790, 423] on button "Save Changes" at bounding box center [660, 408] width 401 height 40
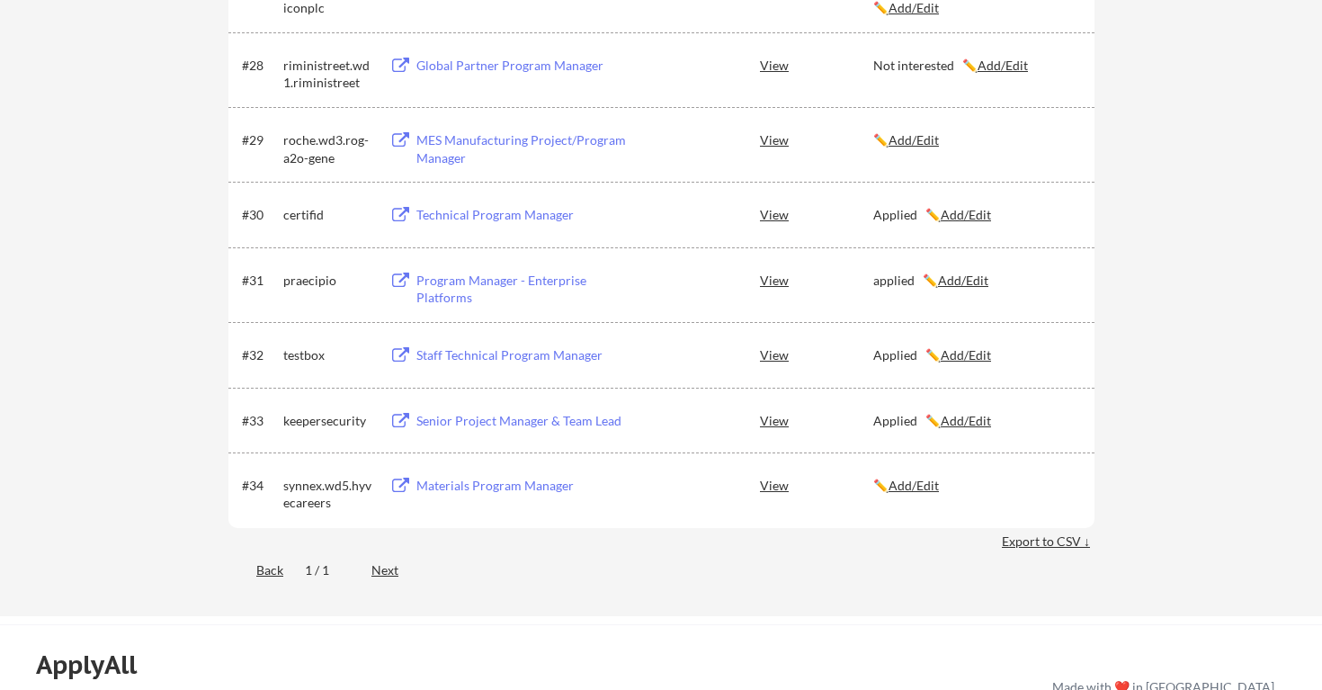
click at [506, 490] on div "Materials Program Manager" at bounding box center [527, 486] width 223 height 18
click at [927, 486] on u "Add/Edit" at bounding box center [913, 484] width 50 height 15
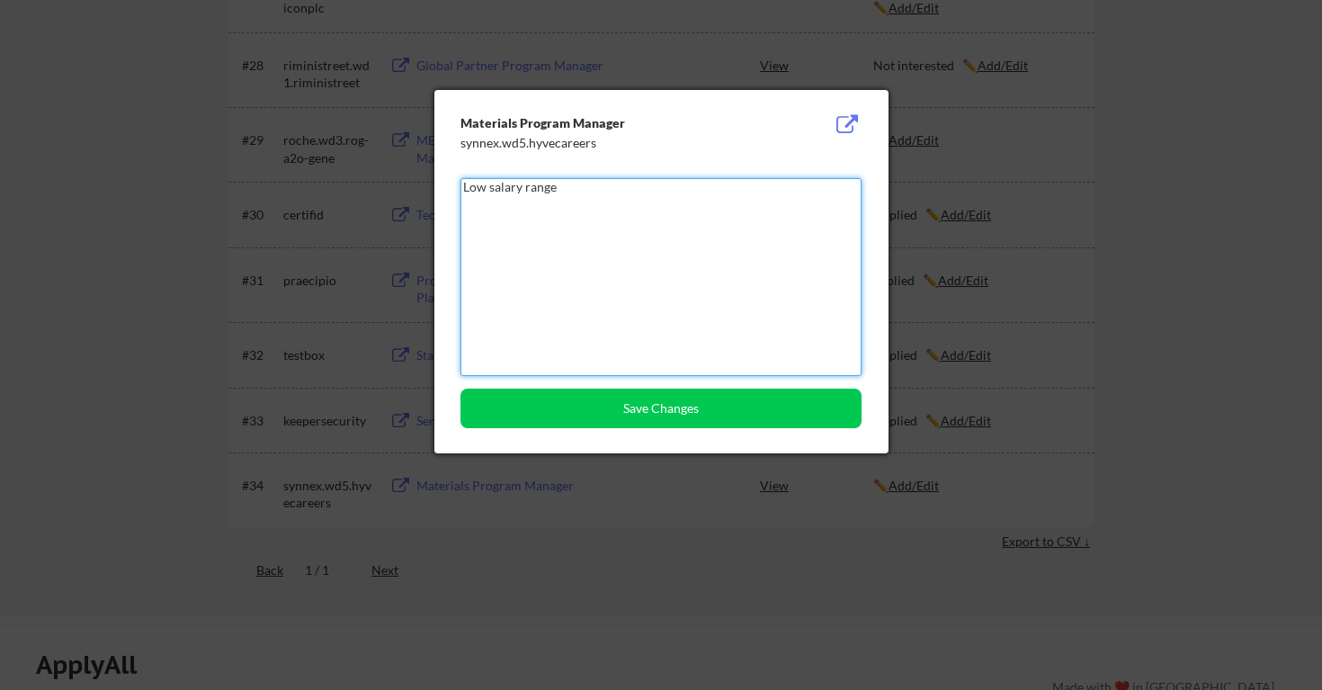
type textarea "Low salary range"
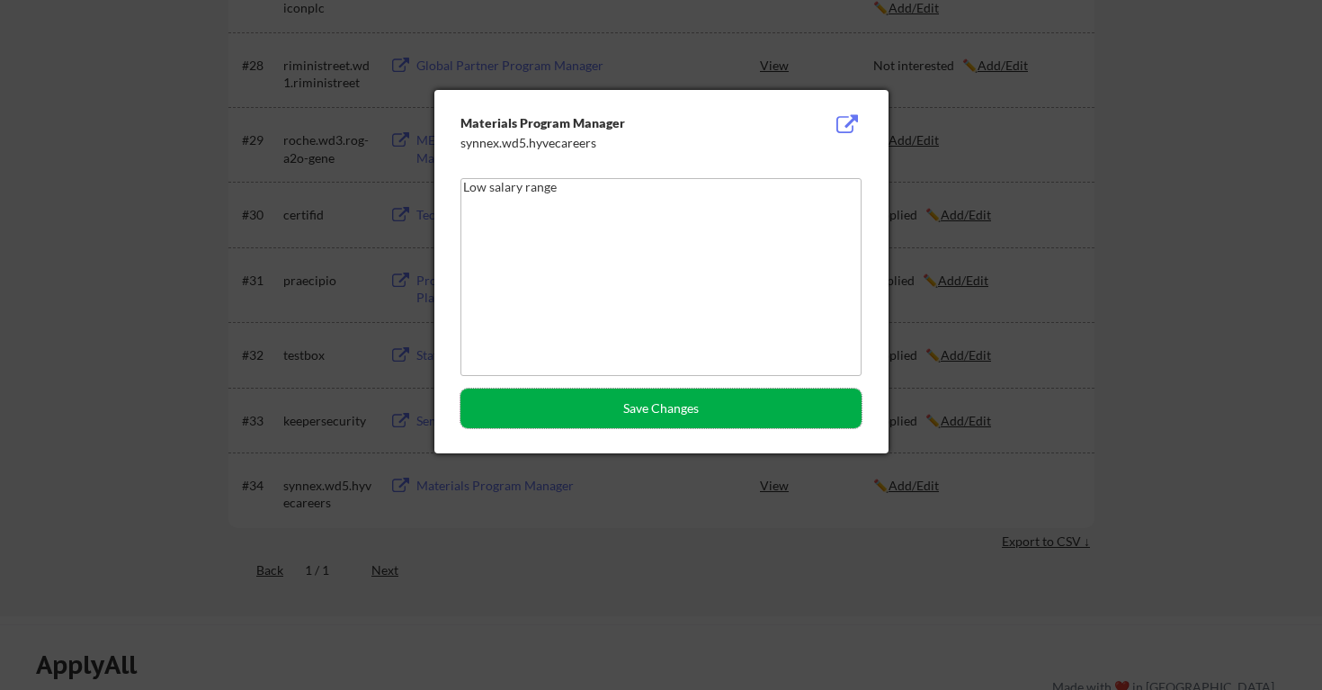
click at [692, 401] on button "Save Changes" at bounding box center [660, 408] width 401 height 40
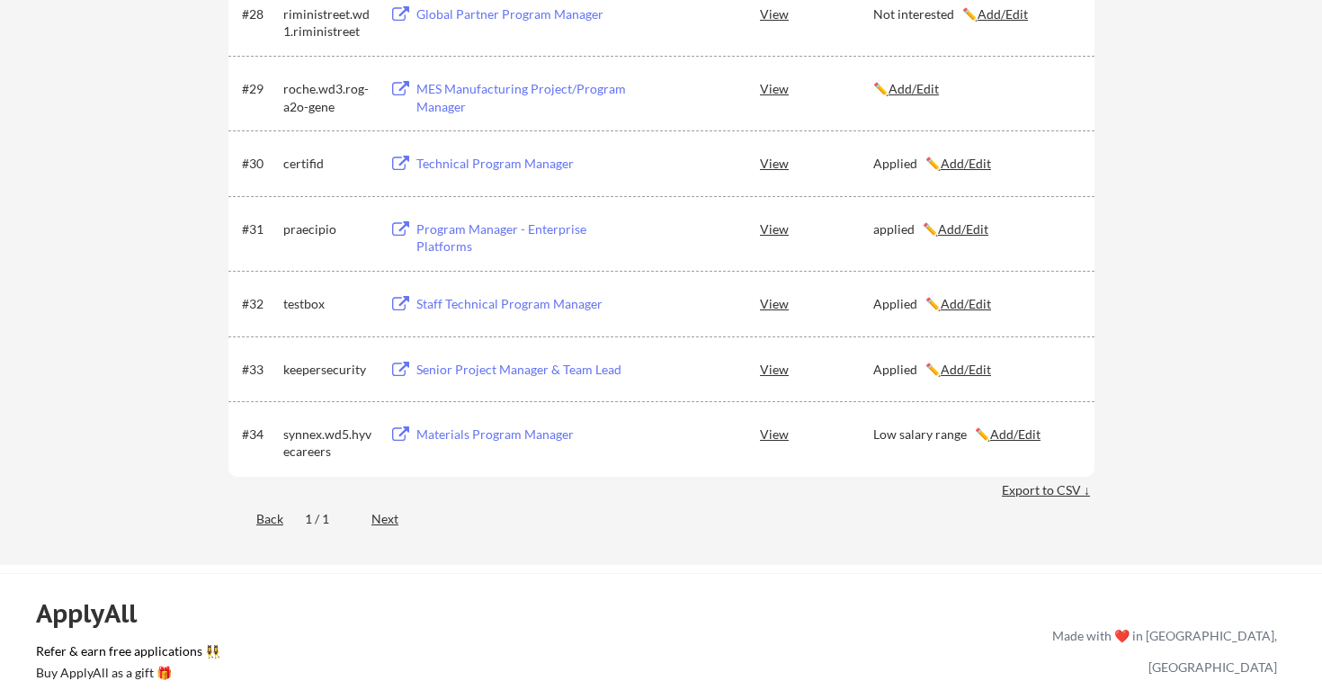
scroll to position [2469, 0]
click at [923, 91] on u "Add/Edit" at bounding box center [913, 90] width 50 height 15
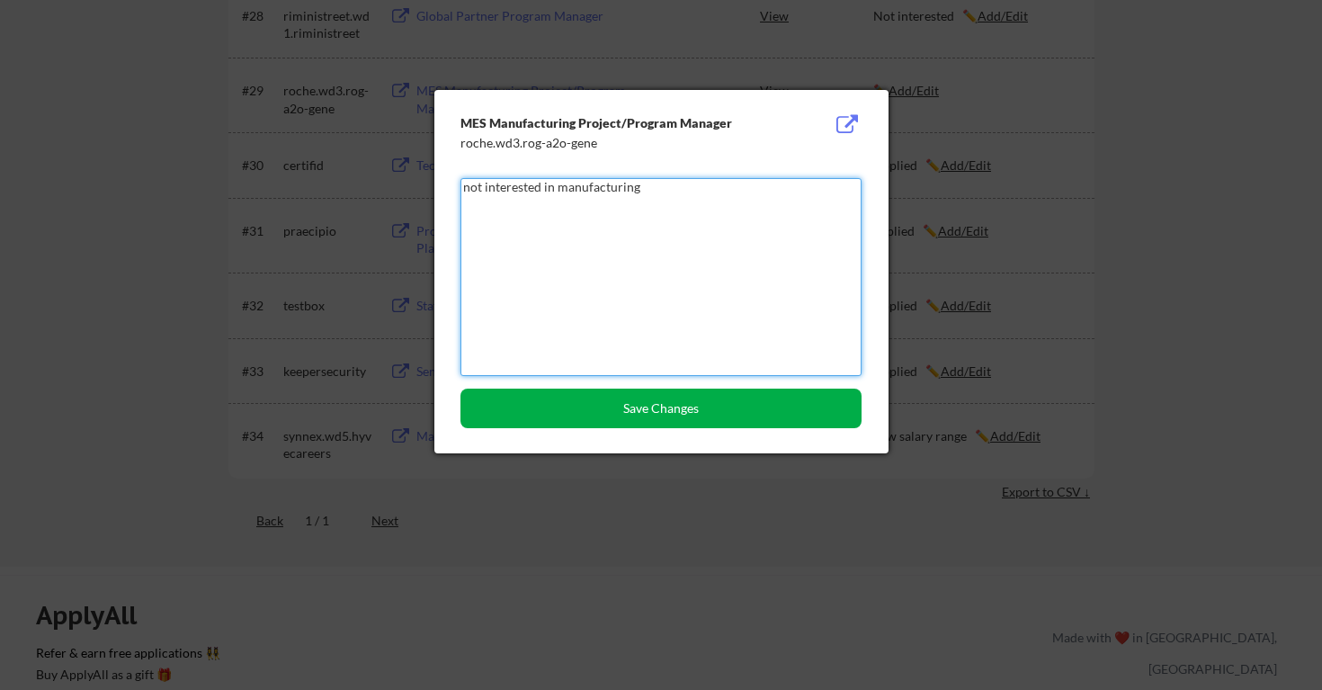
type textarea "not interested in manufacturing"
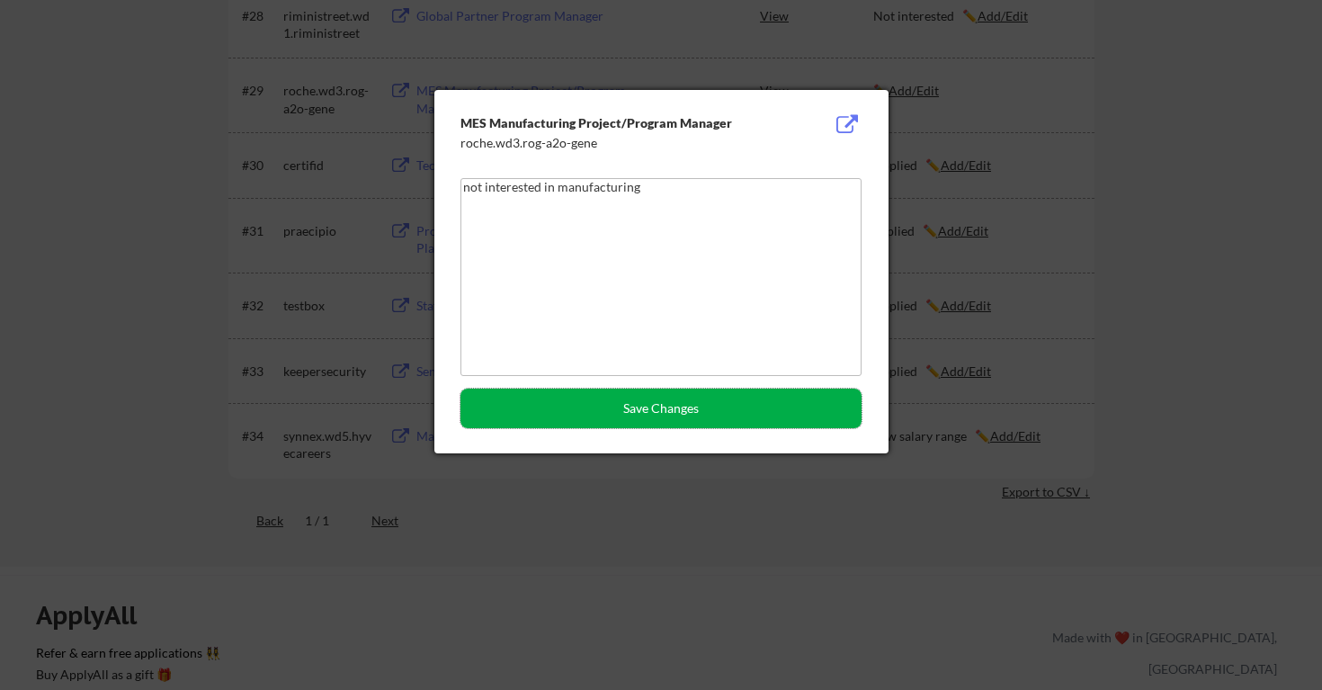
click at [623, 400] on button "Save Changes" at bounding box center [660, 408] width 401 height 40
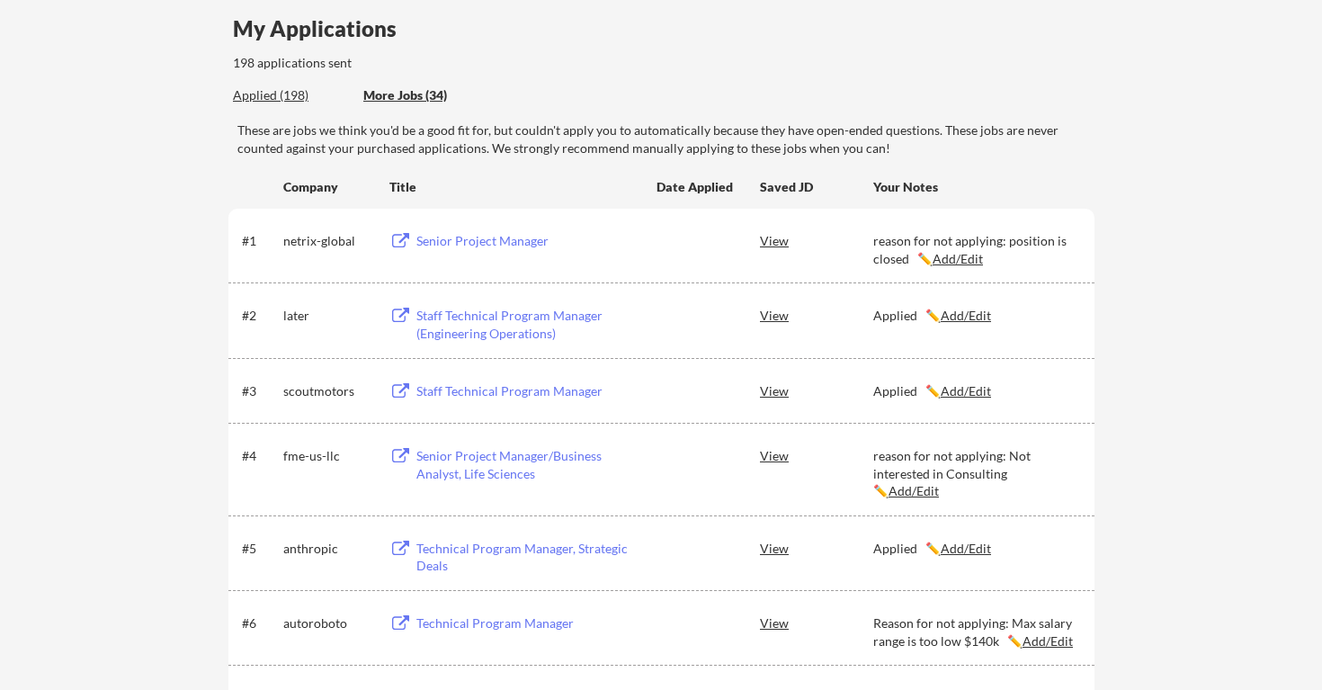
scroll to position [0, 0]
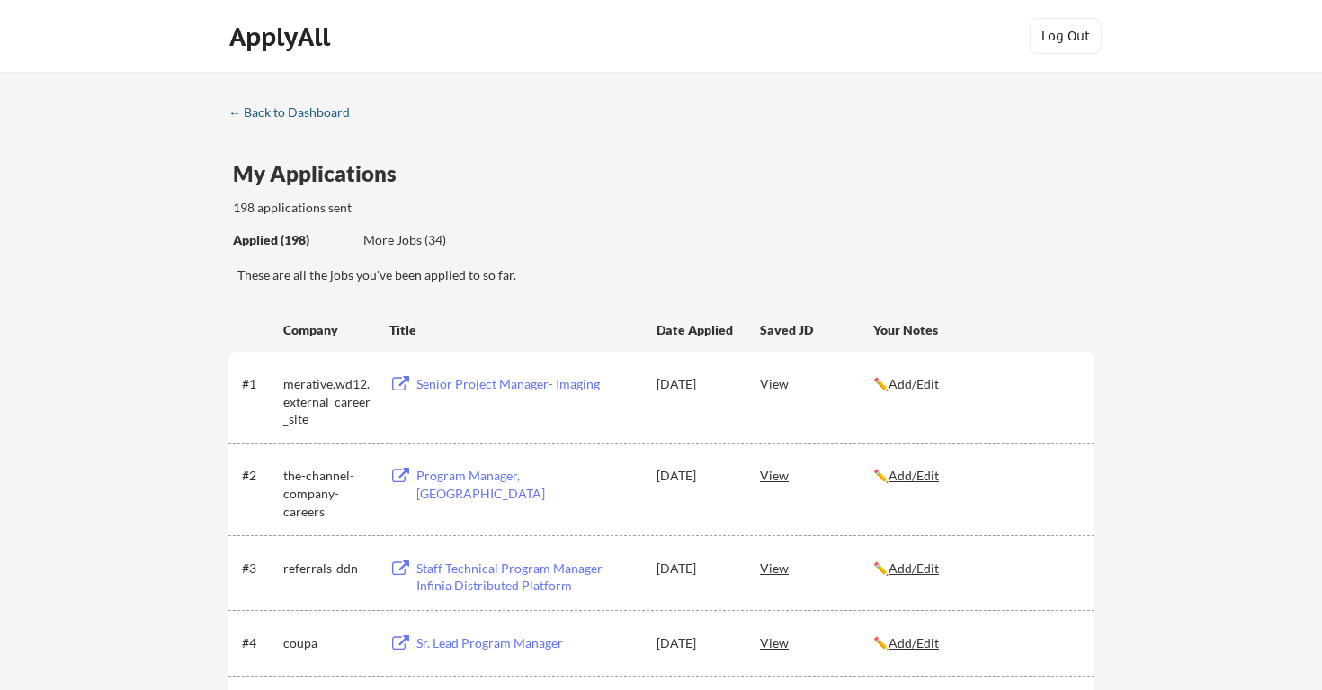
click at [272, 108] on div "← Back to Dashboard" at bounding box center [295, 112] width 135 height 13
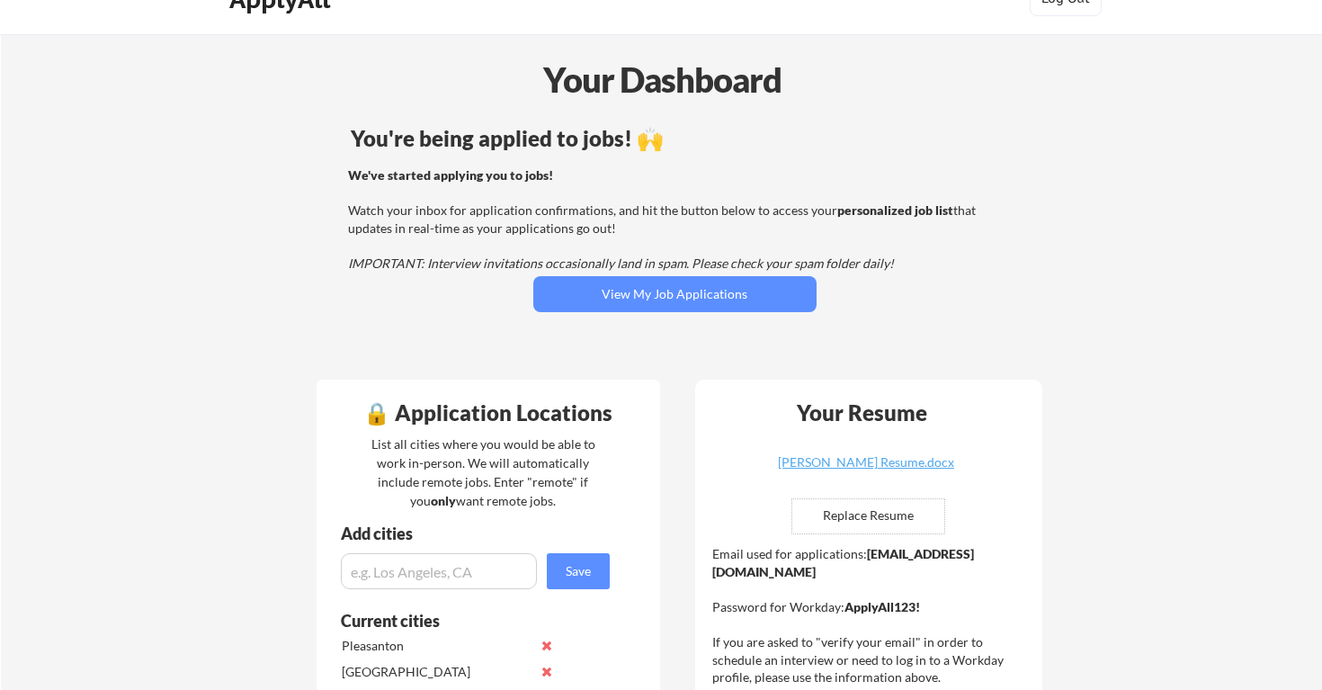
scroll to position [113, 0]
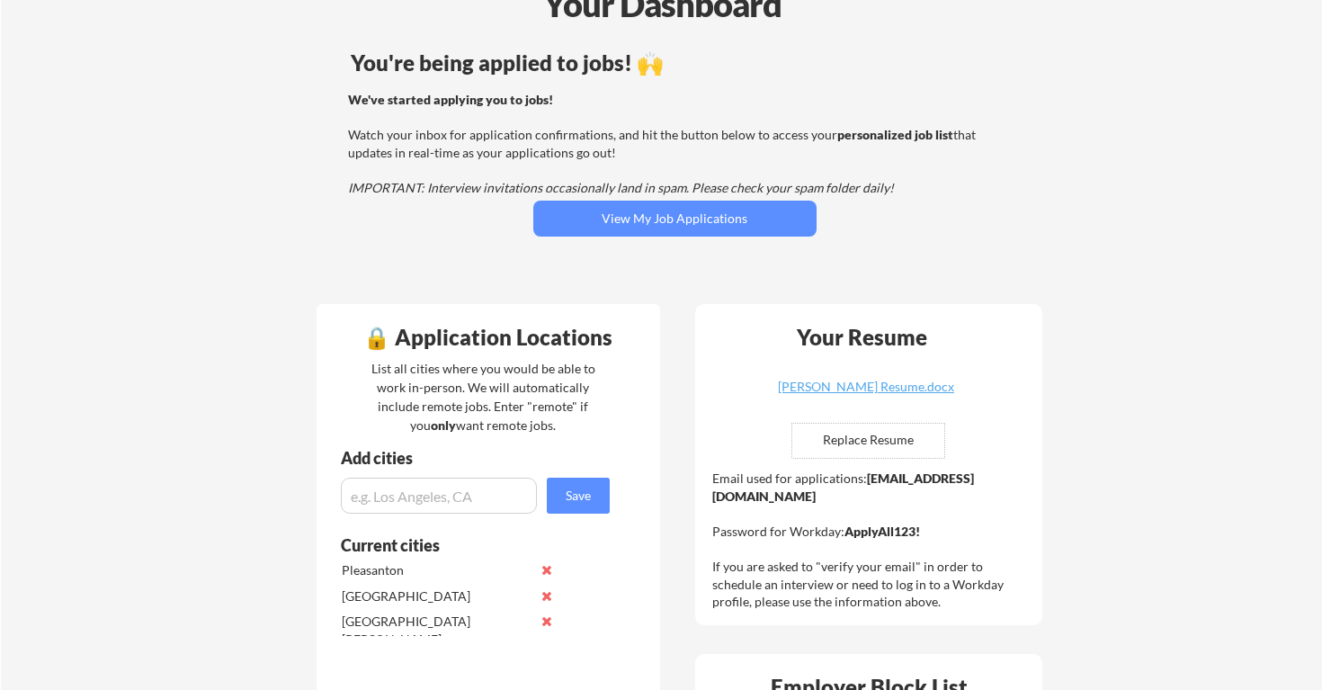
click at [854, 508] on div "Email used for applications: [EMAIL_ADDRESS][DOMAIN_NAME] Password for Workday:…" at bounding box center [870, 539] width 317 height 141
drag, startPoint x: 897, startPoint y: 497, endPoint x: 711, endPoint y: 502, distance: 186.2
click at [712, 502] on div "Email used for applications: [EMAIL_ADDRESS][DOMAIN_NAME] Password for Workday:…" at bounding box center [870, 539] width 317 height 141
copy div "[EMAIL_ADDRESS][DOMAIN_NAME]"
